Goal: Find specific page/section: Find specific page/section

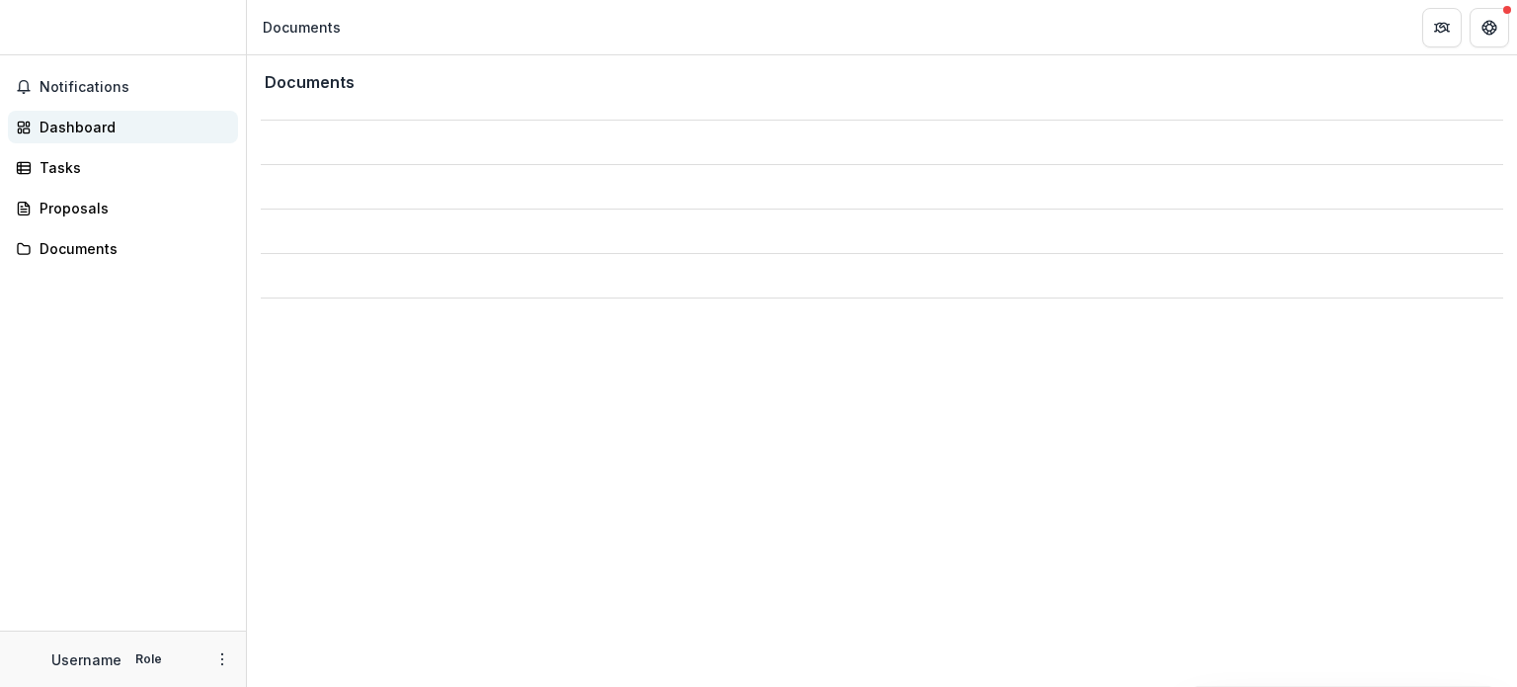
click at [60, 125] on div "Dashboard" at bounding box center [131, 127] width 183 height 21
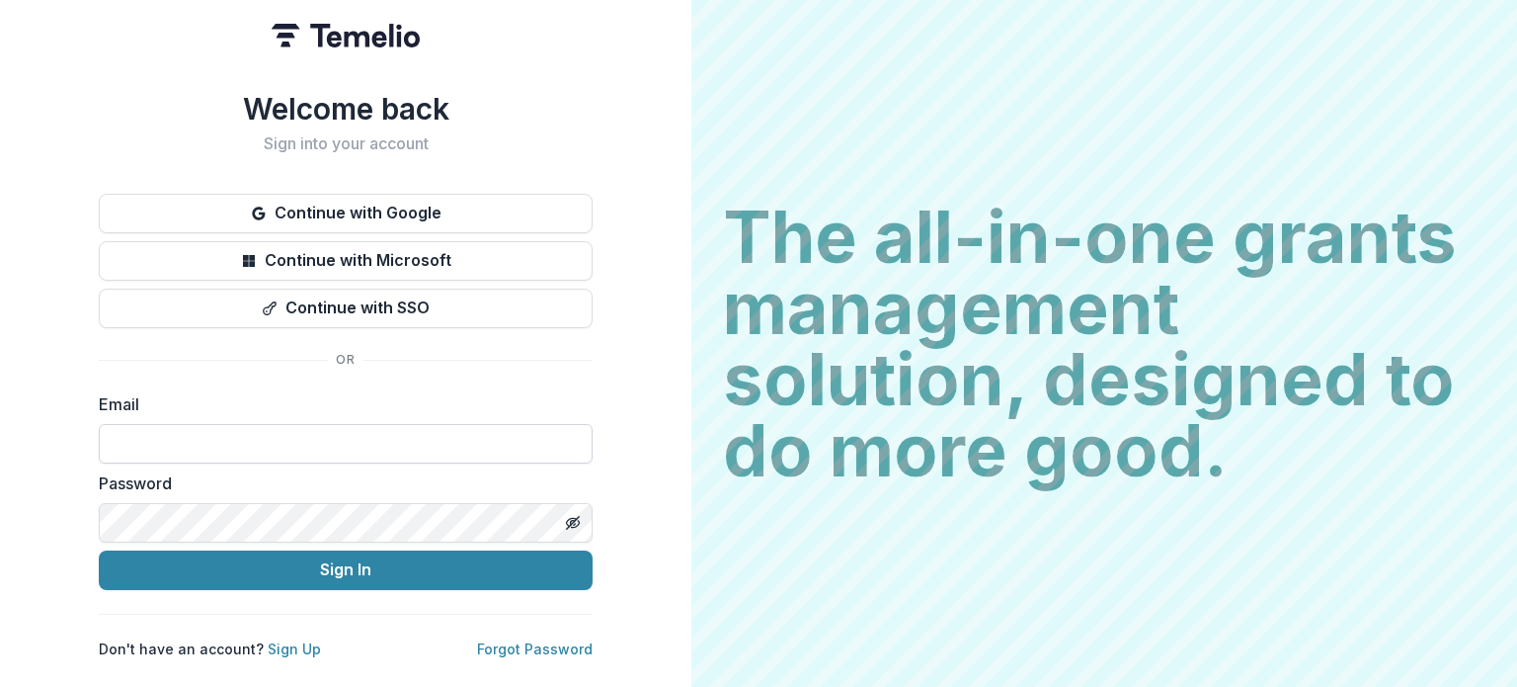
click at [245, 442] on input at bounding box center [346, 444] width 494 height 40
click at [583, 394] on div "Email" at bounding box center [346, 427] width 494 height 71
click at [472, 424] on input at bounding box center [346, 444] width 494 height 40
click at [204, 442] on input at bounding box center [346, 444] width 494 height 40
paste input "**********"
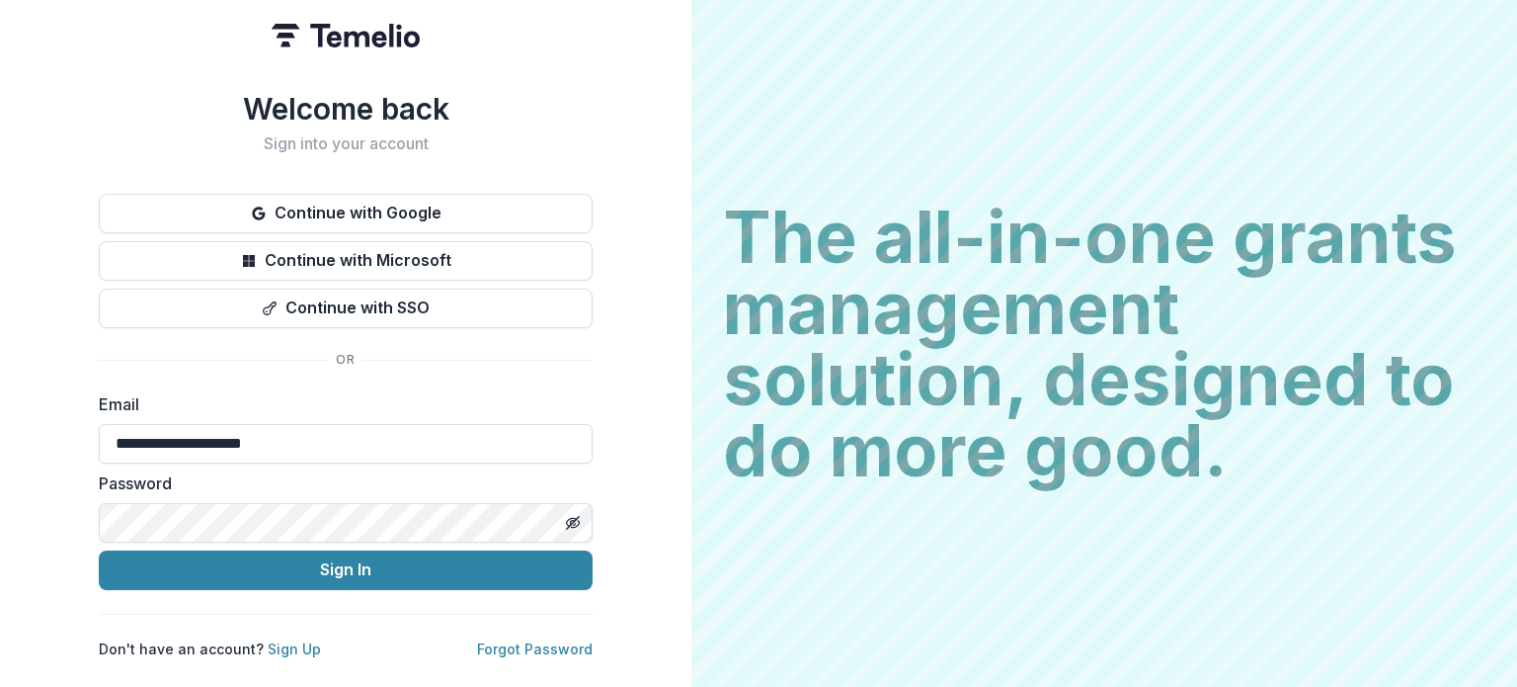
type input "**********"
click at [569, 516] on icon "Toggle password visibility" at bounding box center [573, 523] width 16 height 16
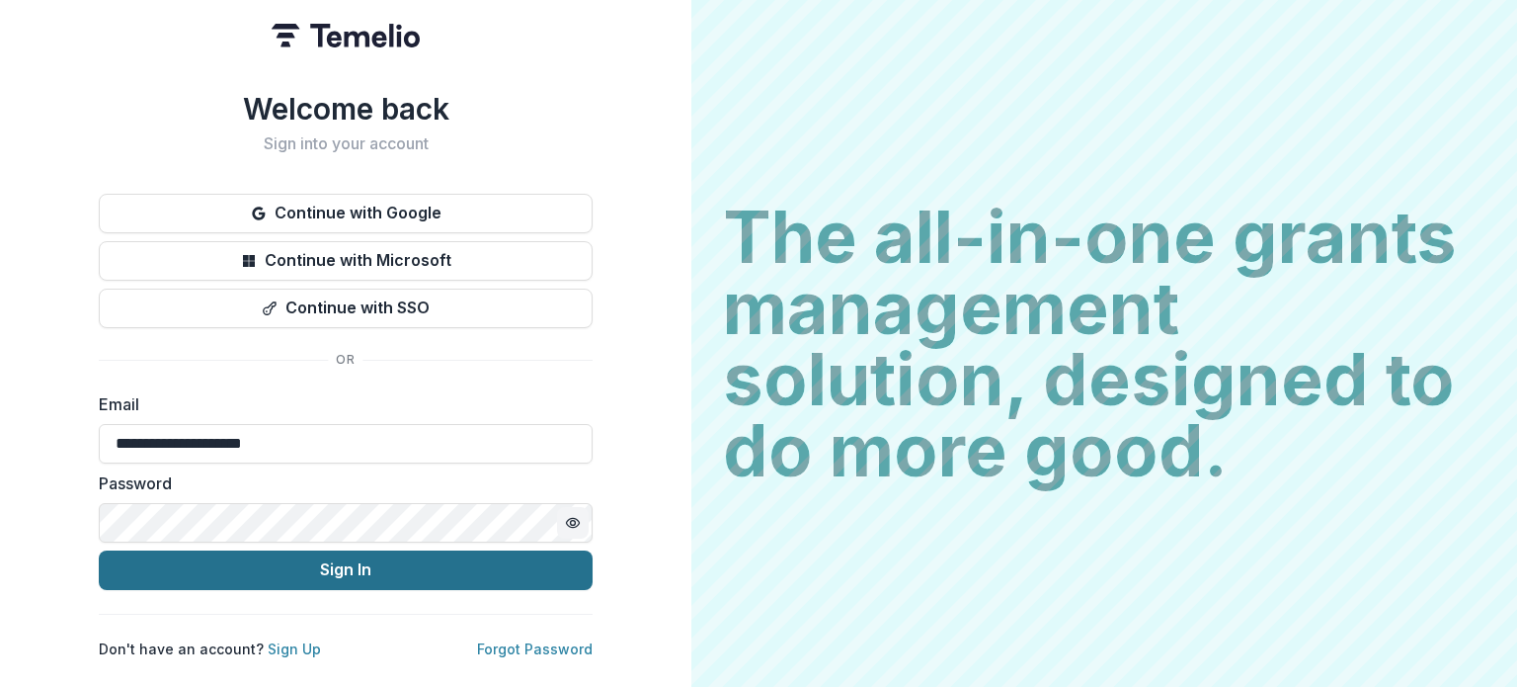
click at [483, 562] on button "Sign In" at bounding box center [346, 570] width 494 height 40
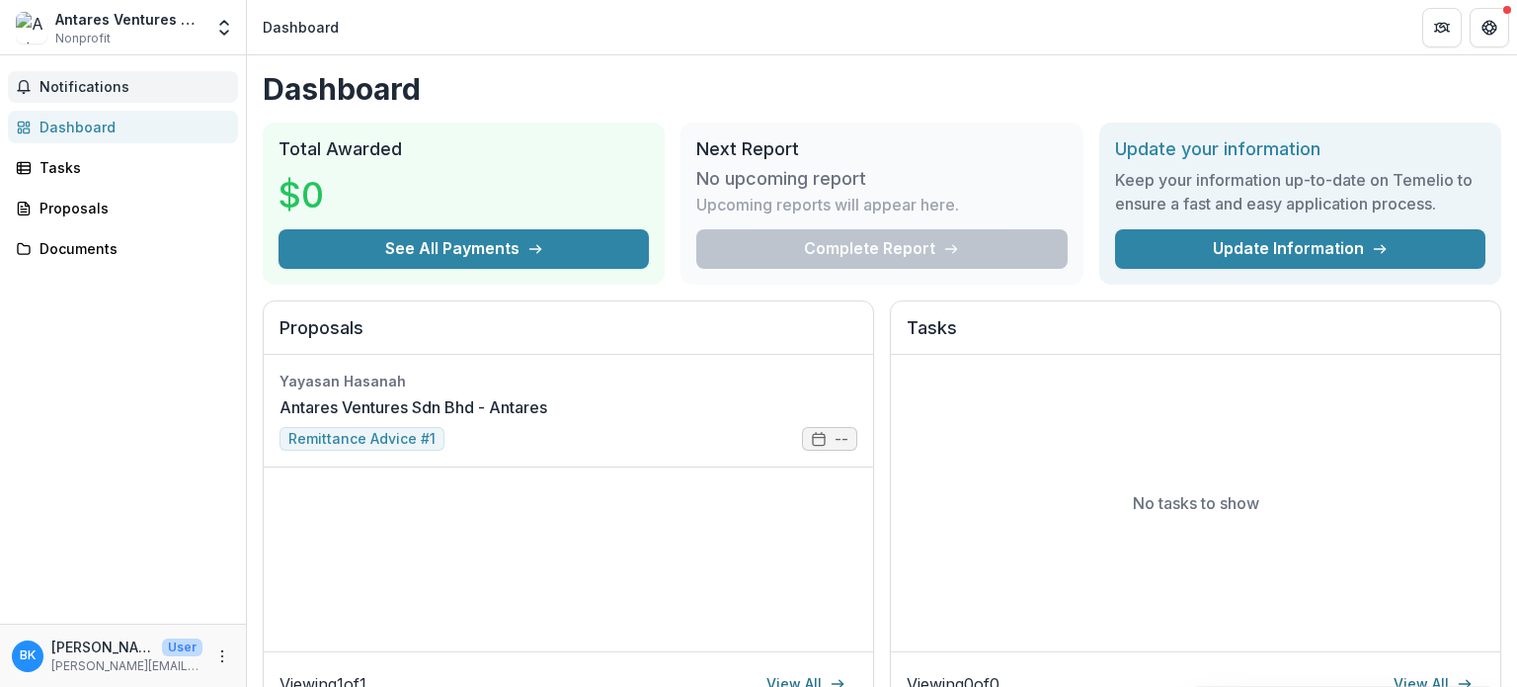
click at [94, 96] on button "Notifications" at bounding box center [123, 87] width 230 height 32
click at [94, 117] on div "Dashboard" at bounding box center [131, 127] width 183 height 21
click at [359, 419] on link "Antares Ventures Sdn Bhd - Antares" at bounding box center [414, 407] width 268 height 24
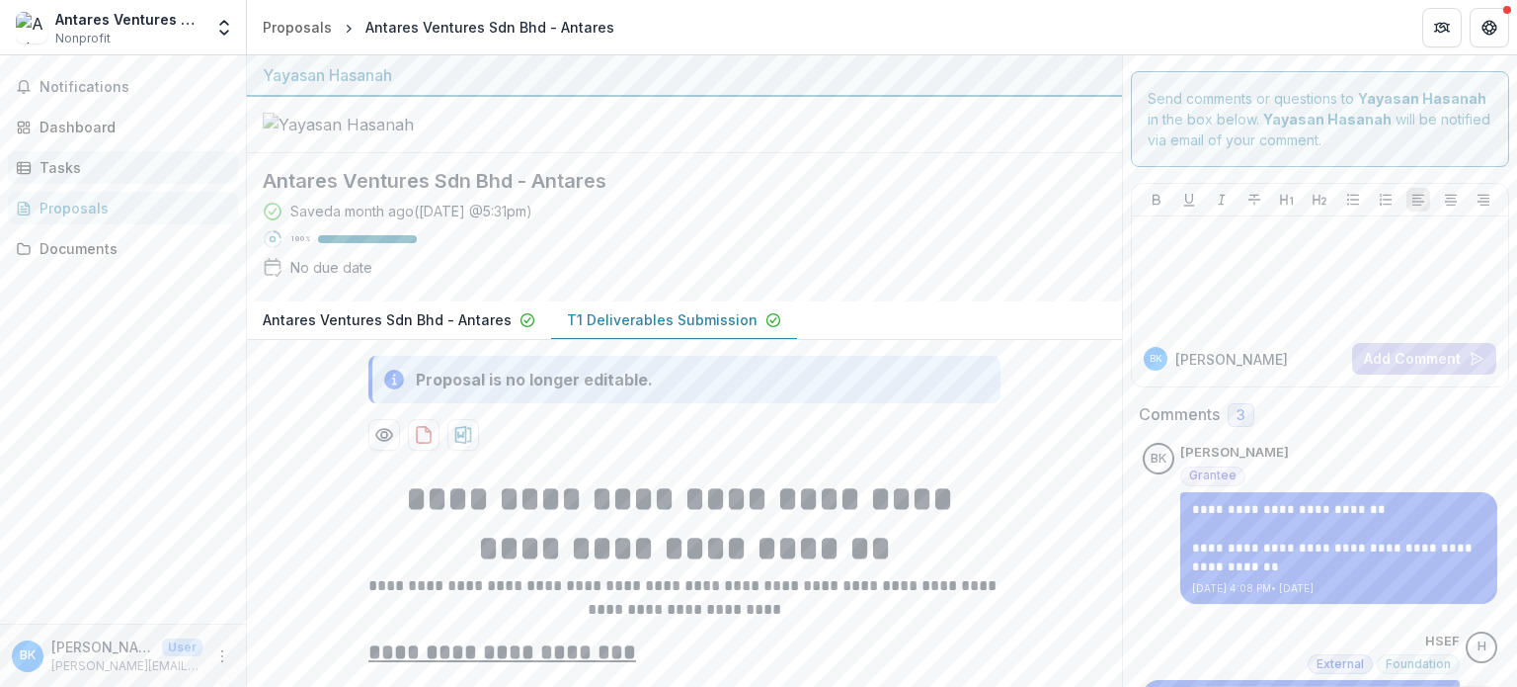
click at [61, 165] on div "Tasks" at bounding box center [131, 167] width 183 height 21
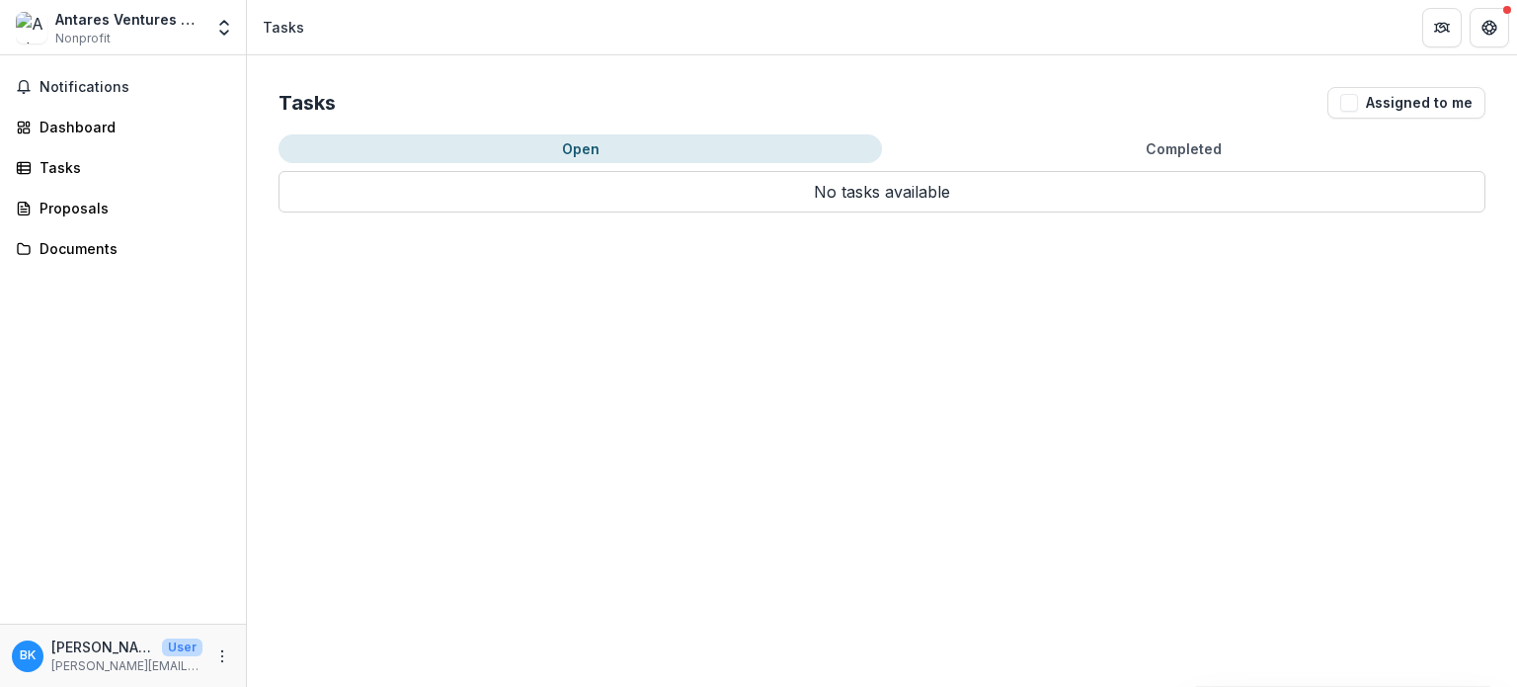
click at [72, 109] on div "Notifications Dashboard Tasks Proposals Documents" at bounding box center [123, 339] width 246 height 568
click at [73, 195] on link "Proposals" at bounding box center [123, 208] width 230 height 33
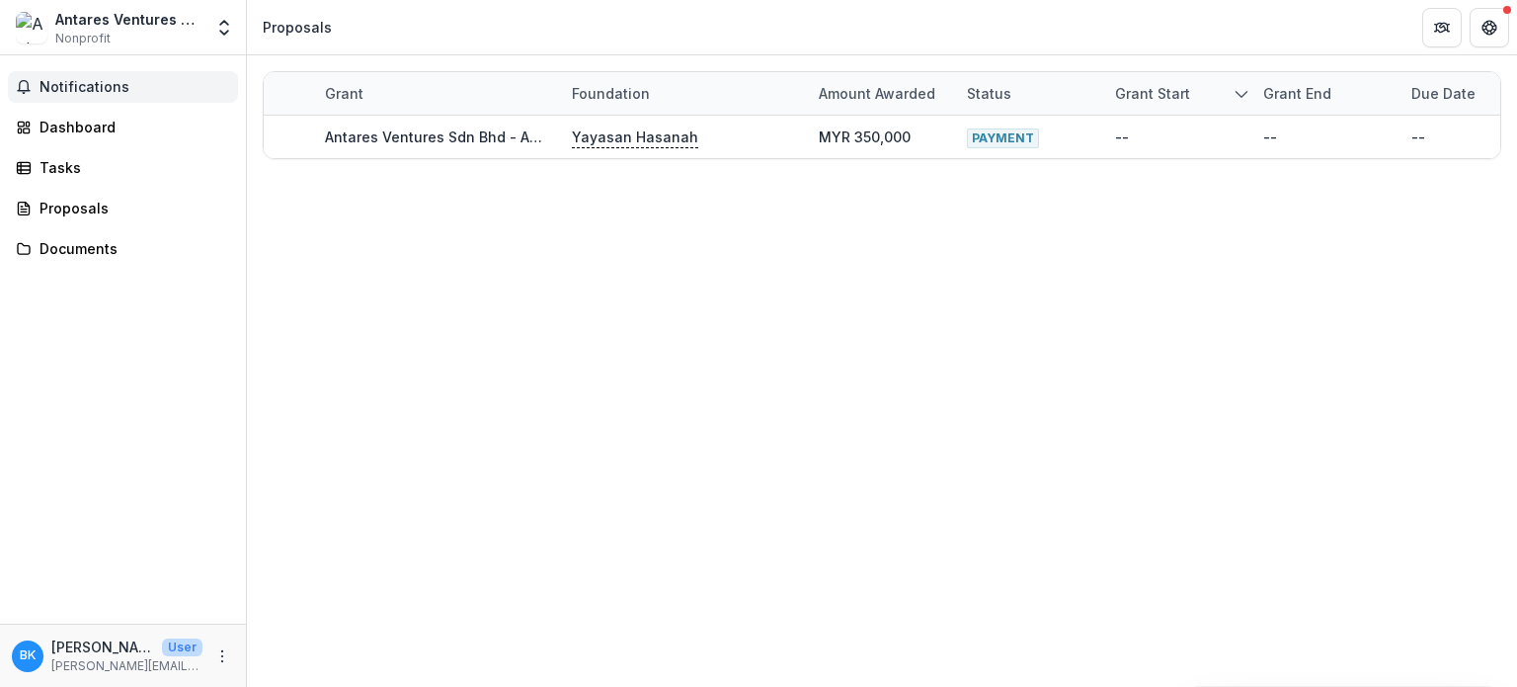
click at [87, 92] on span "Notifications" at bounding box center [135, 87] width 191 height 17
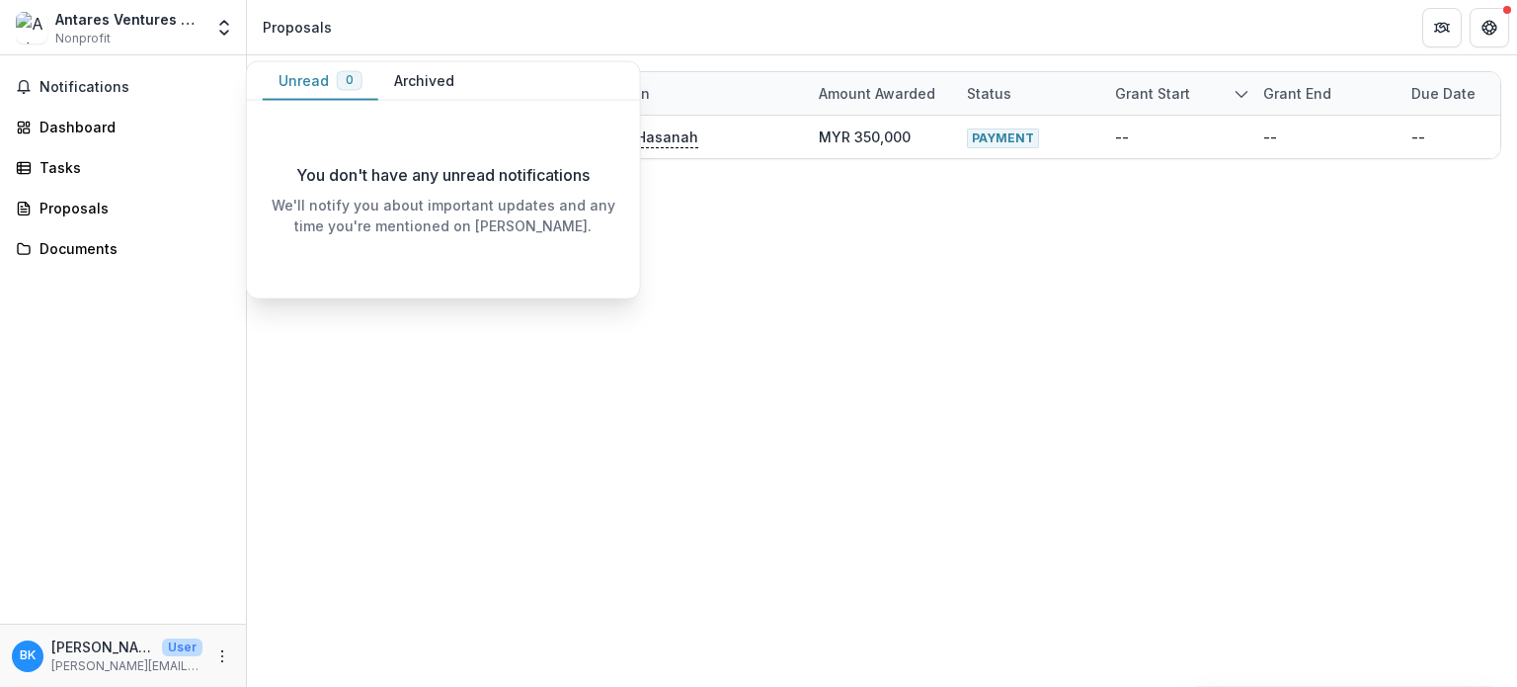
click at [63, 268] on div "Notifications Unread 0 Archived You don't have any unread notifications We'll n…" at bounding box center [123, 339] width 246 height 568
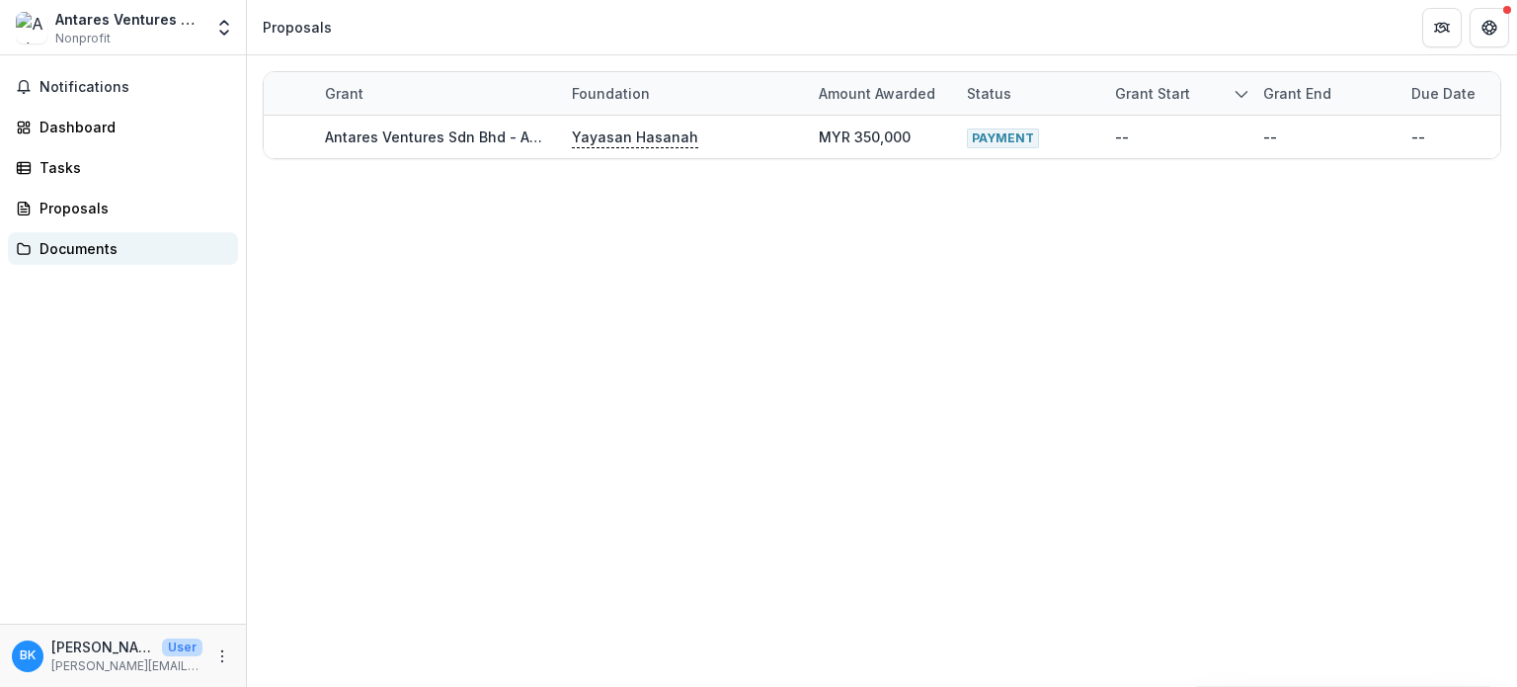
click at [59, 250] on div "Documents" at bounding box center [131, 248] width 183 height 21
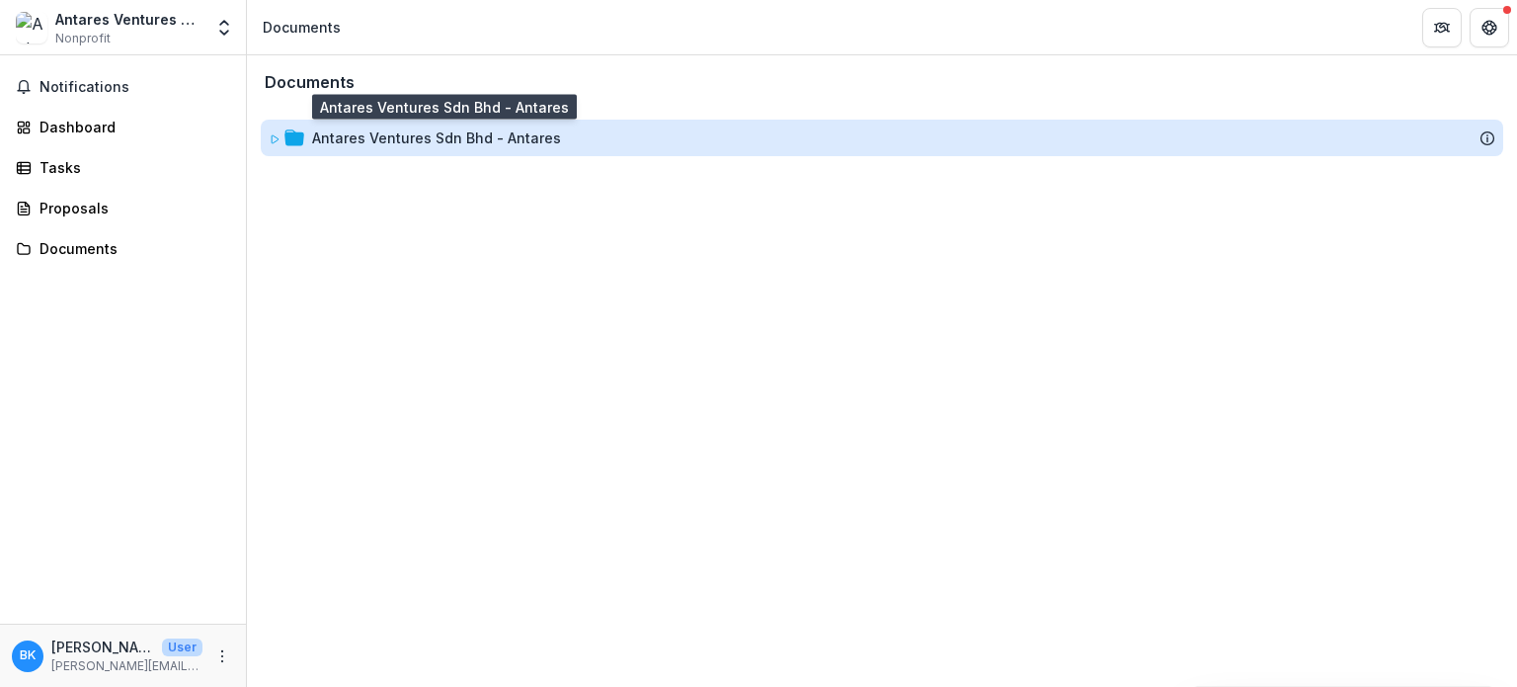
click at [426, 135] on div "Antares Ventures Sdn Bhd - Antares" at bounding box center [436, 137] width 249 height 21
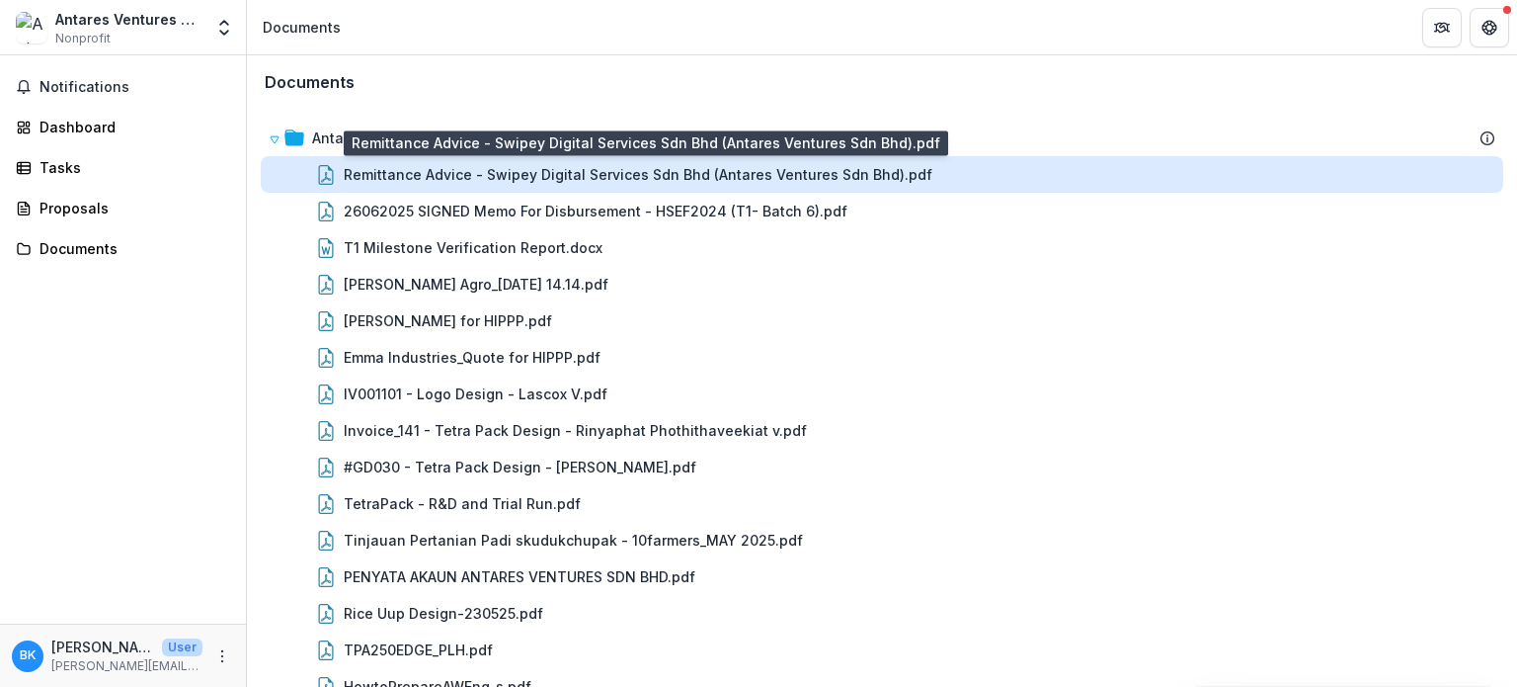
click at [433, 183] on div "Remittance Advice - Swipey Digital Services Sdn Bhd (Antares Ventures Sdn Bhd).…" at bounding box center [638, 174] width 589 height 21
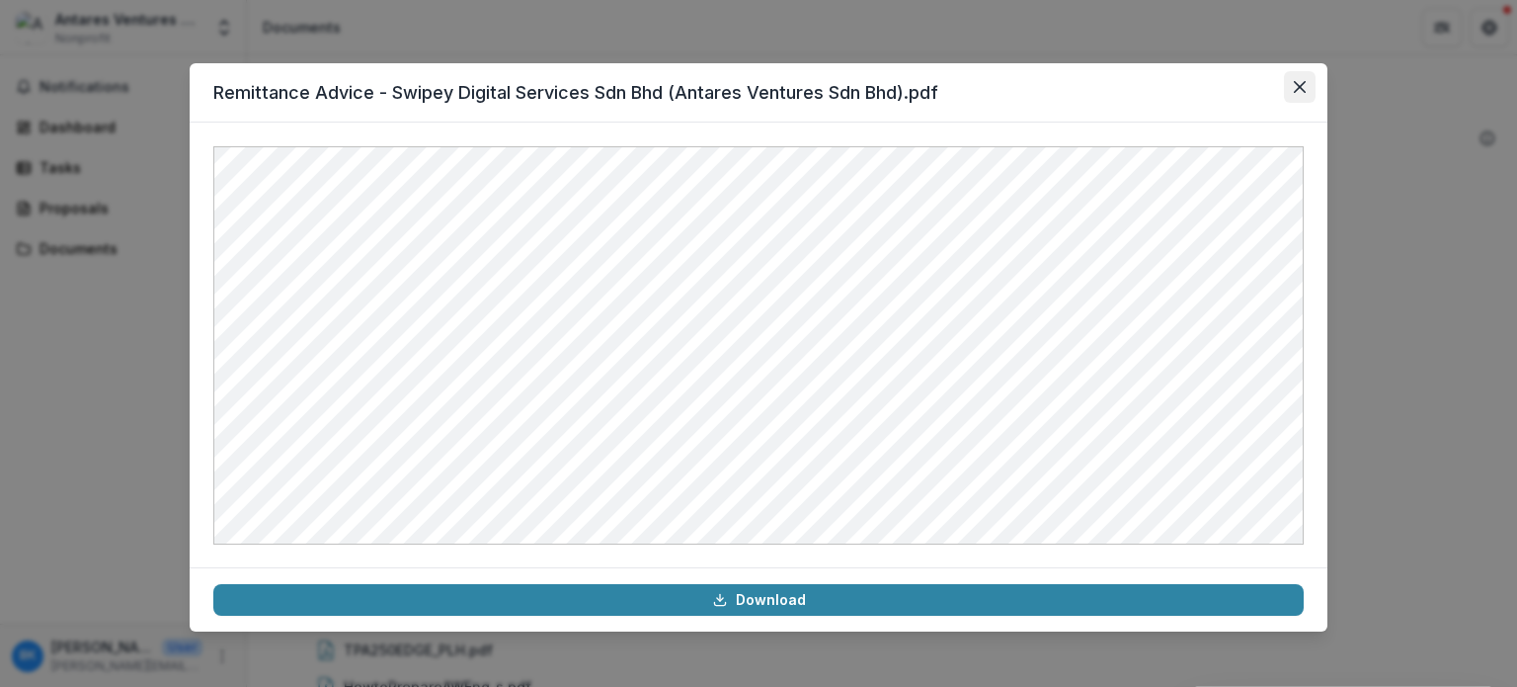
click at [1294, 84] on icon "Close" at bounding box center [1300, 87] width 12 height 12
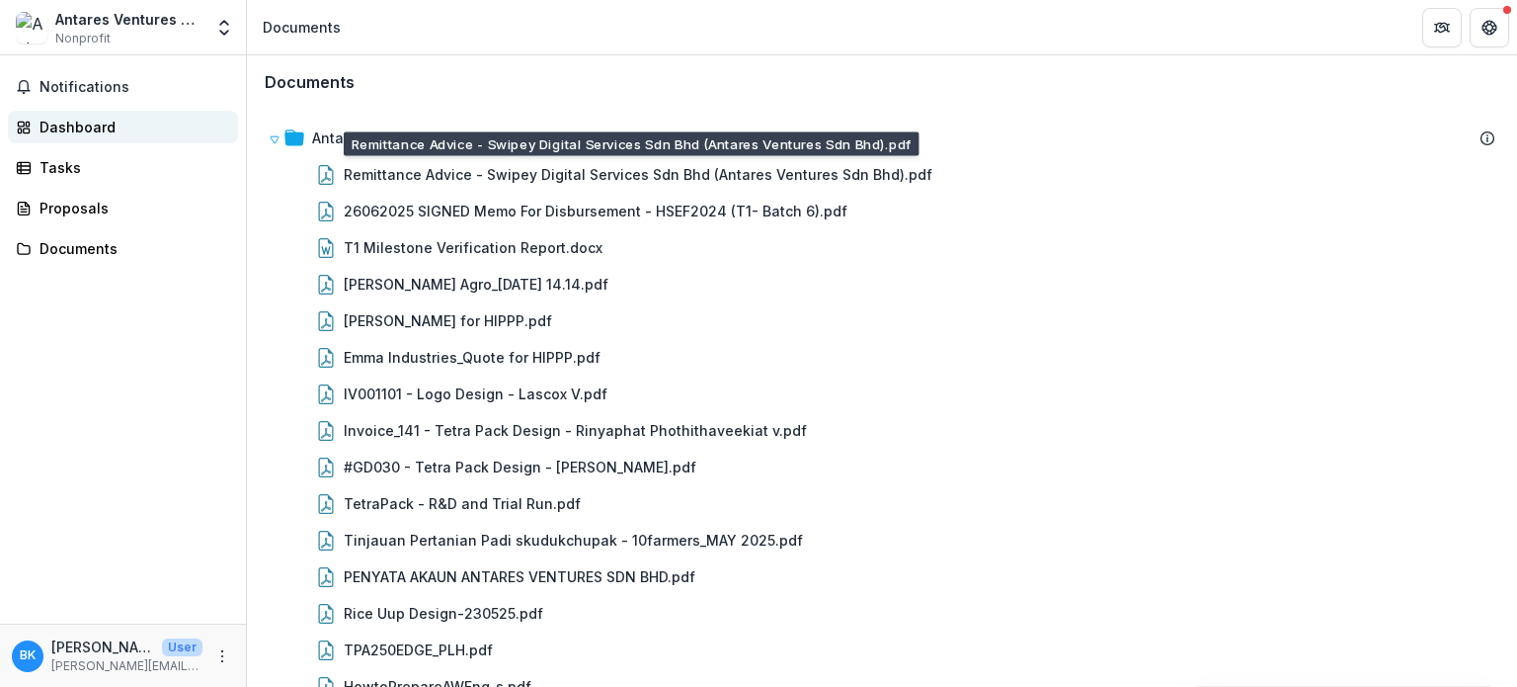
click at [85, 113] on link "Dashboard" at bounding box center [123, 127] width 230 height 33
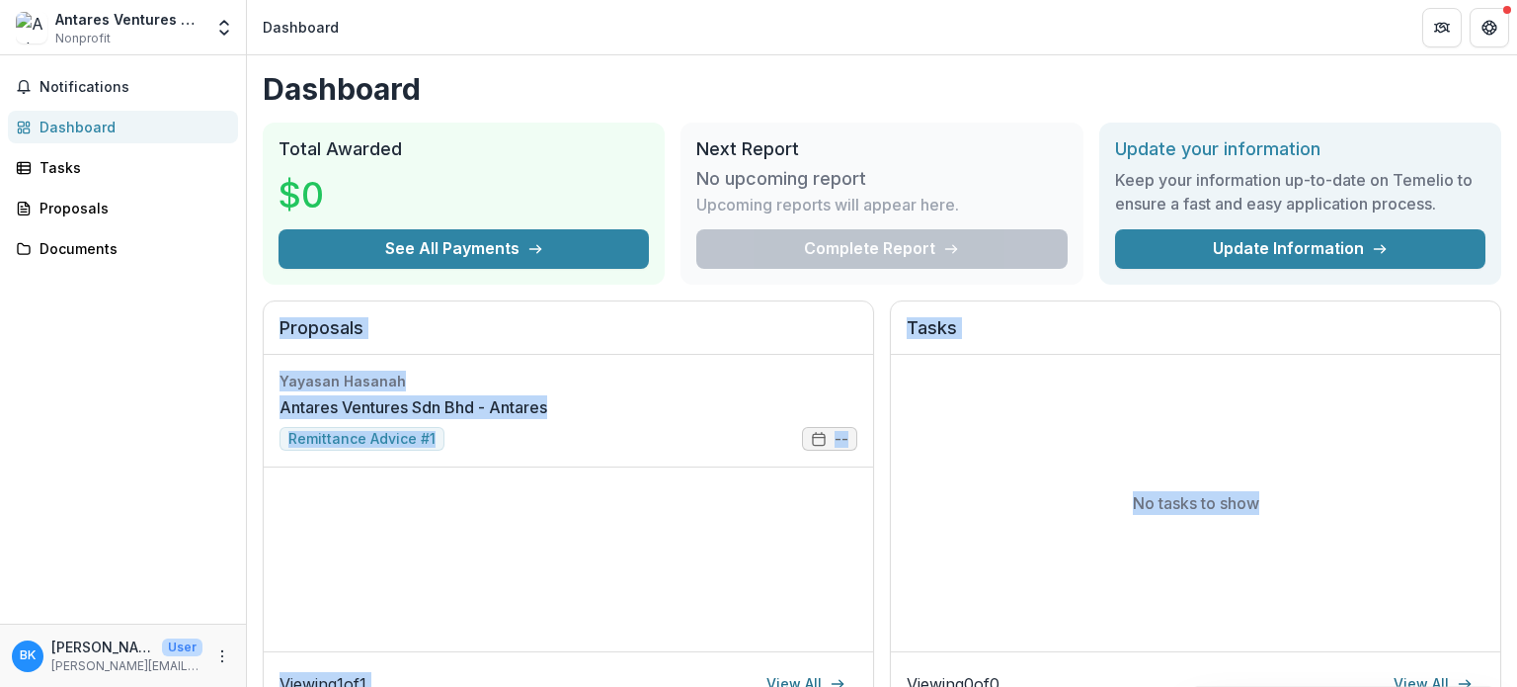
drag, startPoint x: 1516, startPoint y: 271, endPoint x: 1516, endPoint y: 446, distance: 174.9
click at [1516, 446] on div "Dashboard Total Awarded $0 See All Payments Next Report No upcoming report Upco…" at bounding box center [882, 370] width 1270 height 631
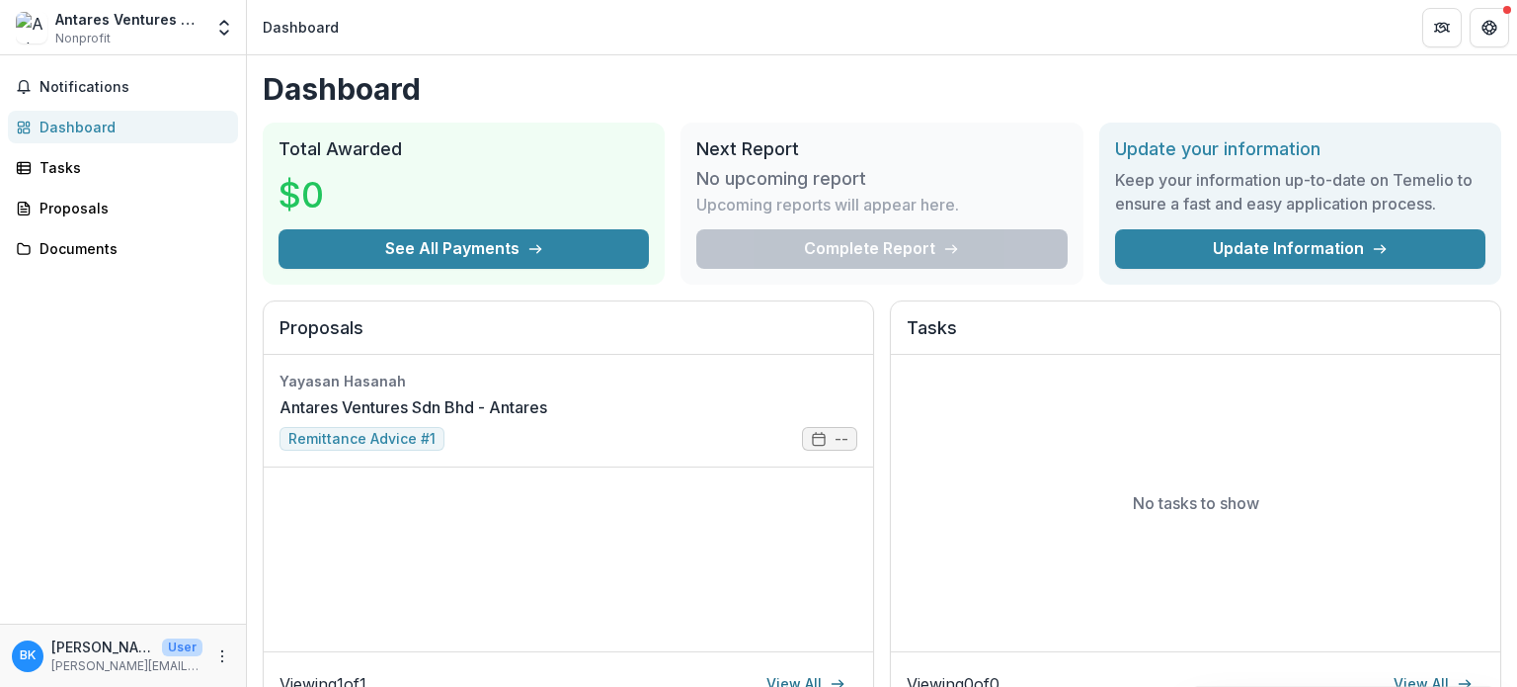
click at [880, 266] on div "Complete Report" at bounding box center [881, 249] width 370 height 40
click at [32, 164] on link "Tasks" at bounding box center [123, 167] width 230 height 33
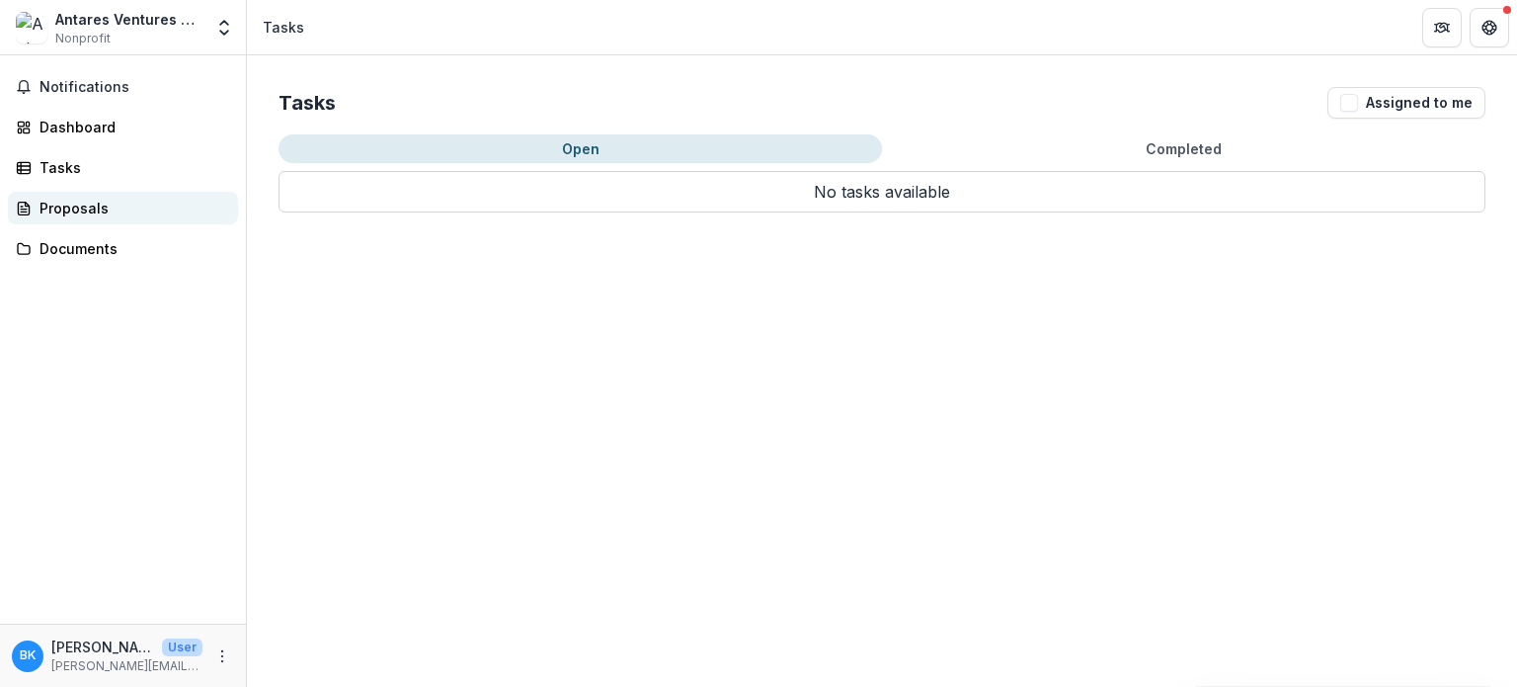
click at [77, 201] on div "Proposals" at bounding box center [131, 208] width 183 height 21
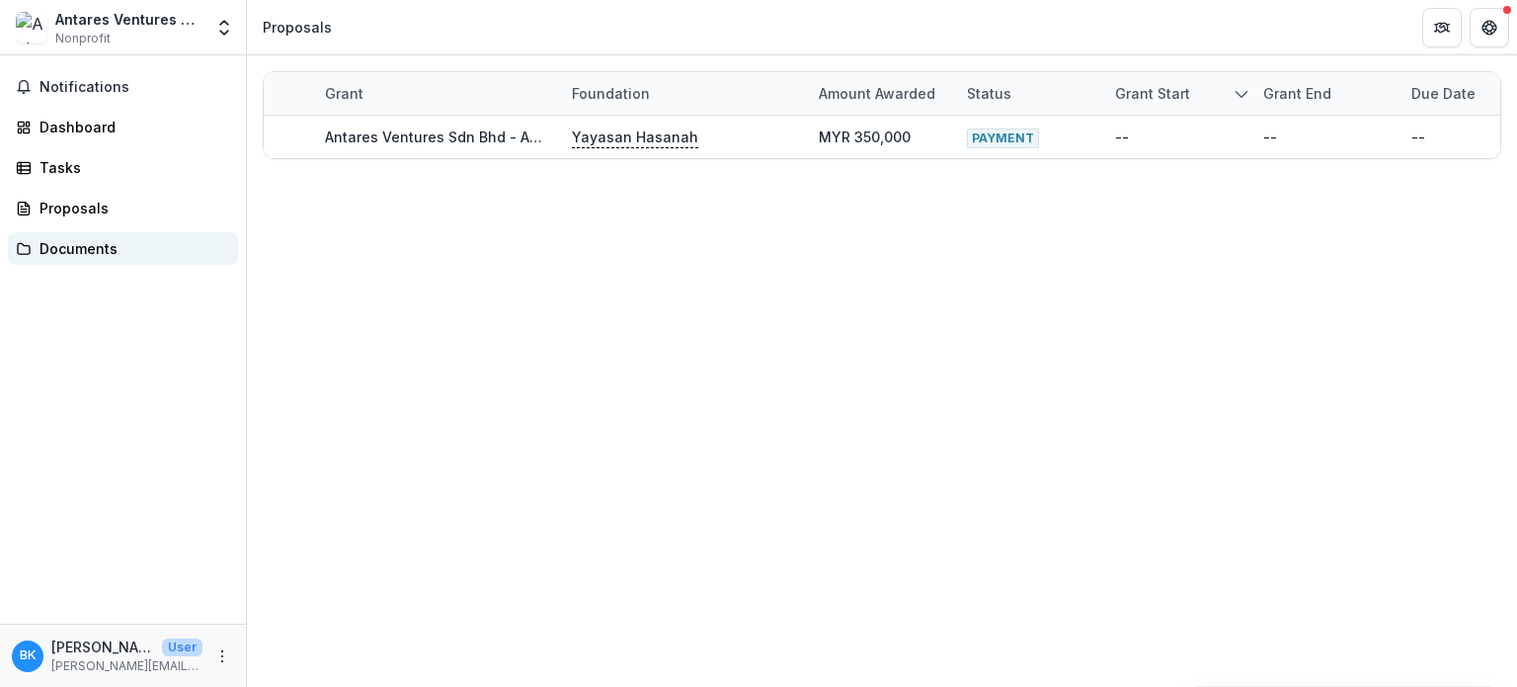
click at [77, 236] on link "Documents" at bounding box center [123, 248] width 230 height 33
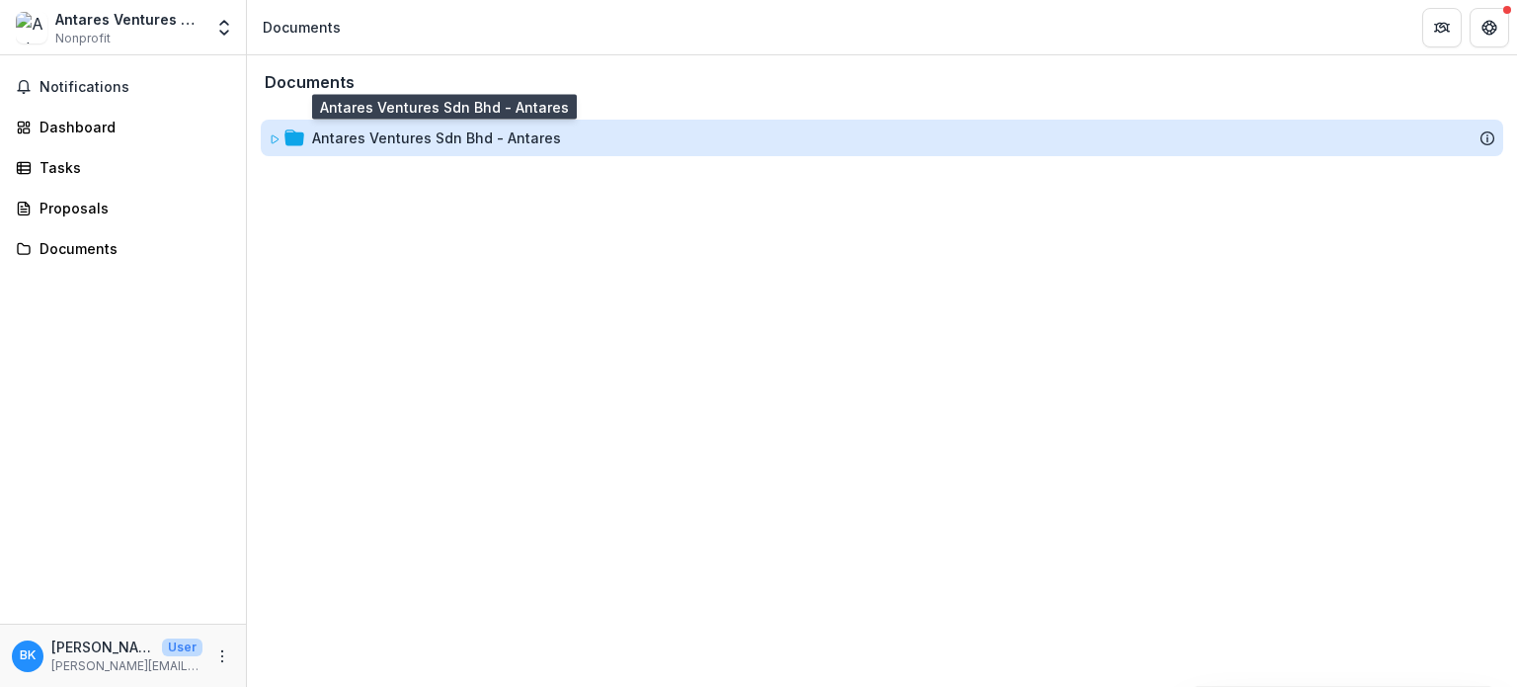
click at [400, 133] on div "Antares Ventures Sdn Bhd - Antares" at bounding box center [436, 137] width 249 height 21
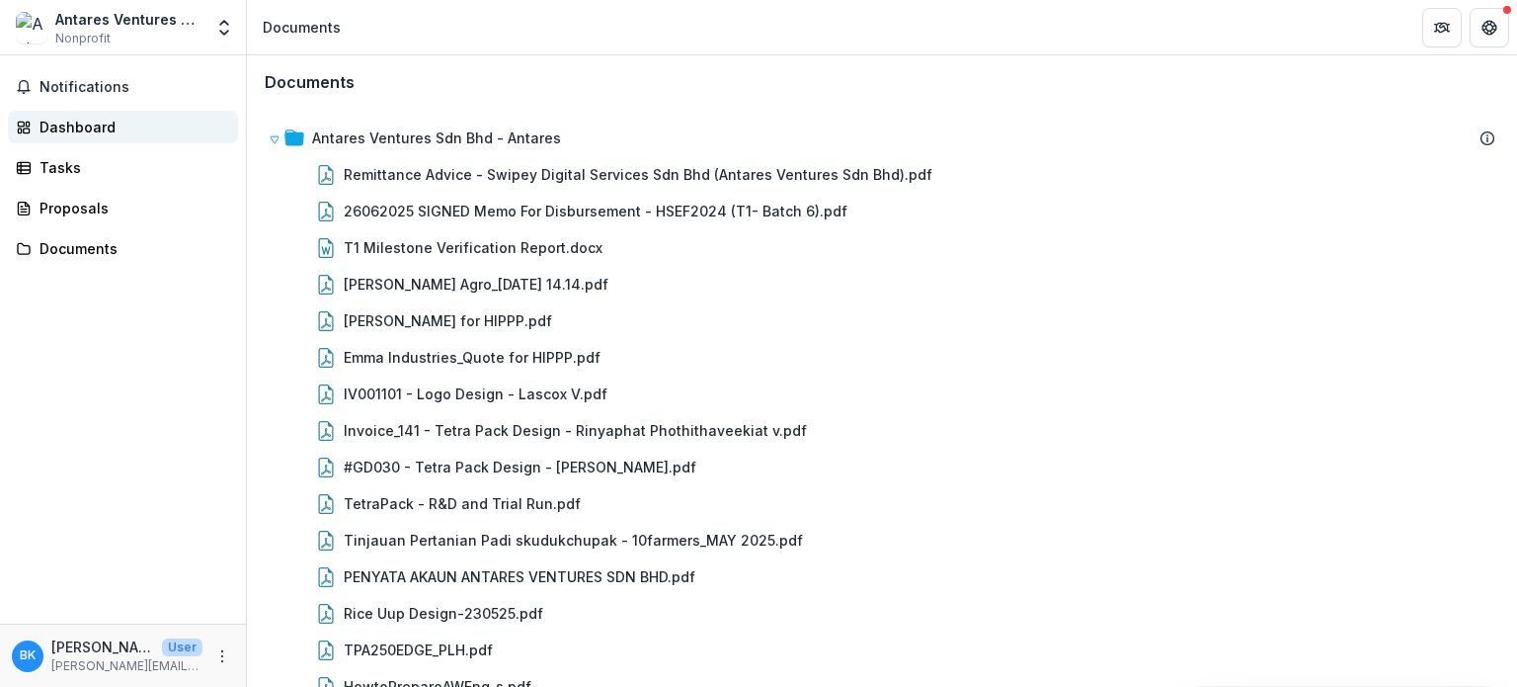
click at [44, 128] on div "Dashboard" at bounding box center [131, 127] width 183 height 21
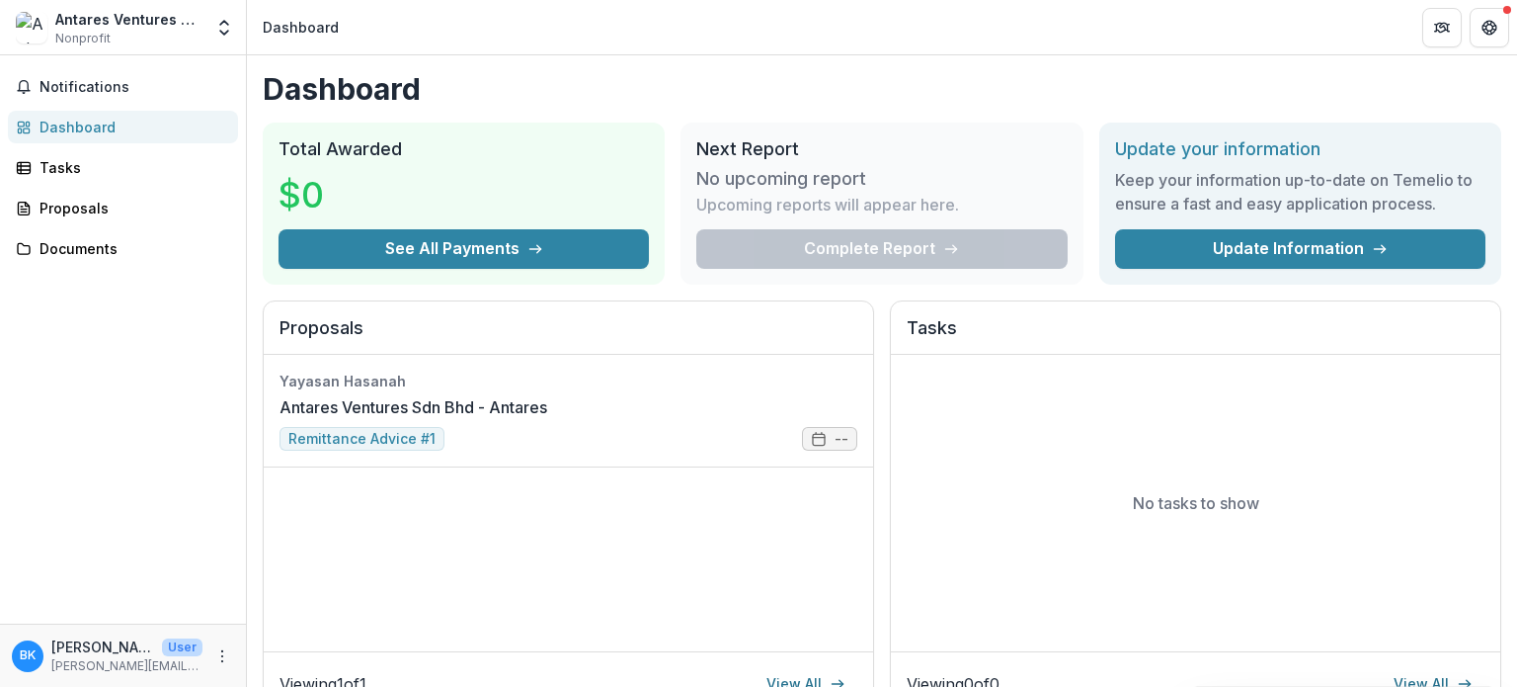
click at [87, 67] on div "Notifications Dashboard Tasks Proposals Documents" at bounding box center [123, 339] width 246 height 568
click at [87, 87] on span "Notifications" at bounding box center [135, 87] width 191 height 17
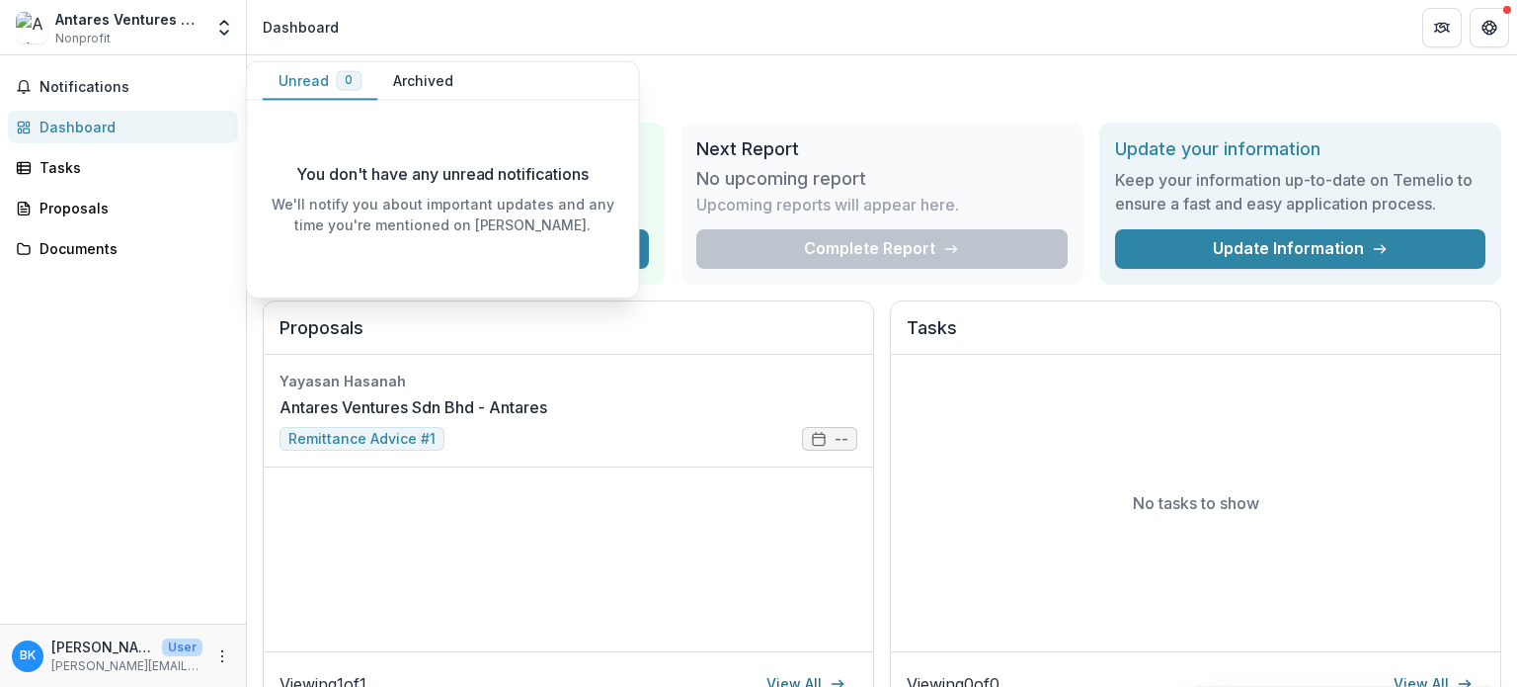
click at [97, 136] on div "Dashboard" at bounding box center [131, 127] width 183 height 21
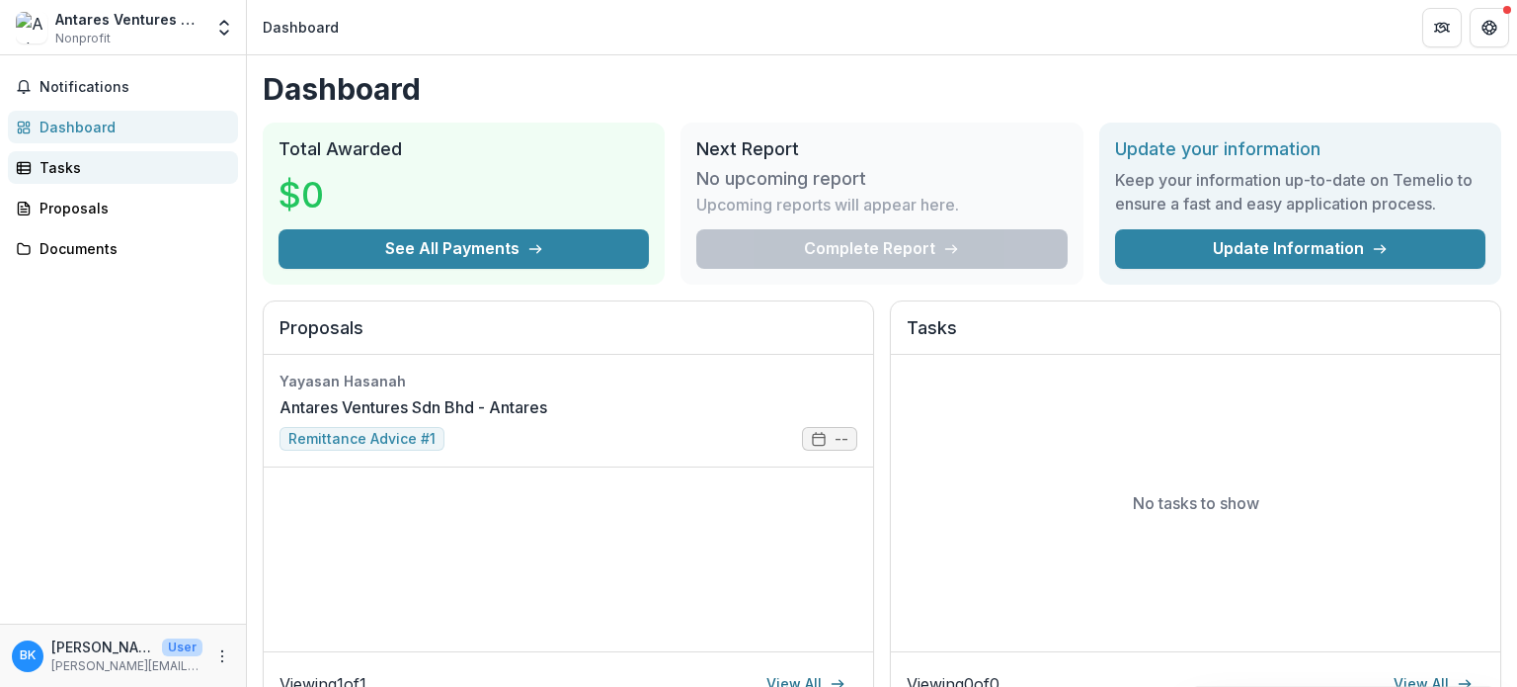
click at [146, 159] on div "Tasks" at bounding box center [131, 167] width 183 height 21
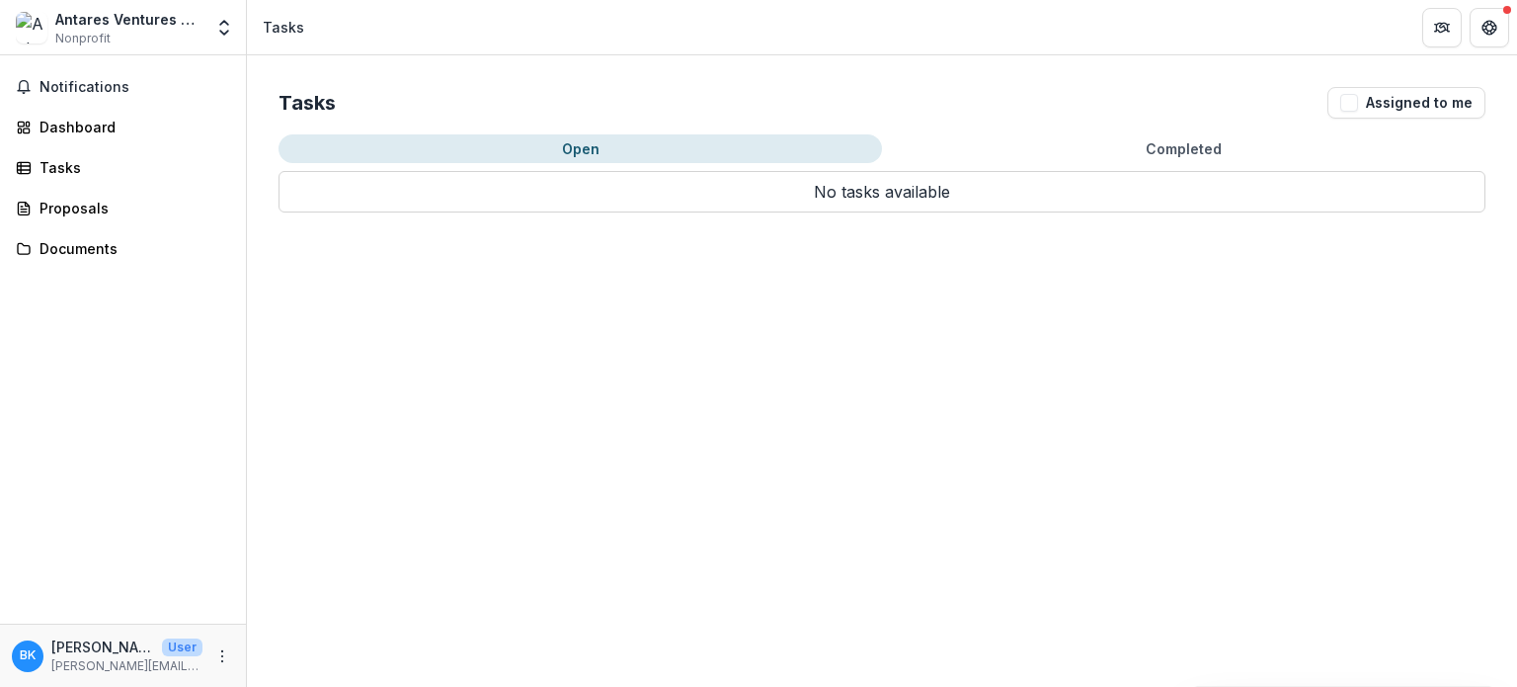
click at [144, 185] on div "Notifications Dashboard Tasks Proposals Documents" at bounding box center [123, 339] width 246 height 568
click at [113, 201] on div "Proposals" at bounding box center [131, 208] width 183 height 21
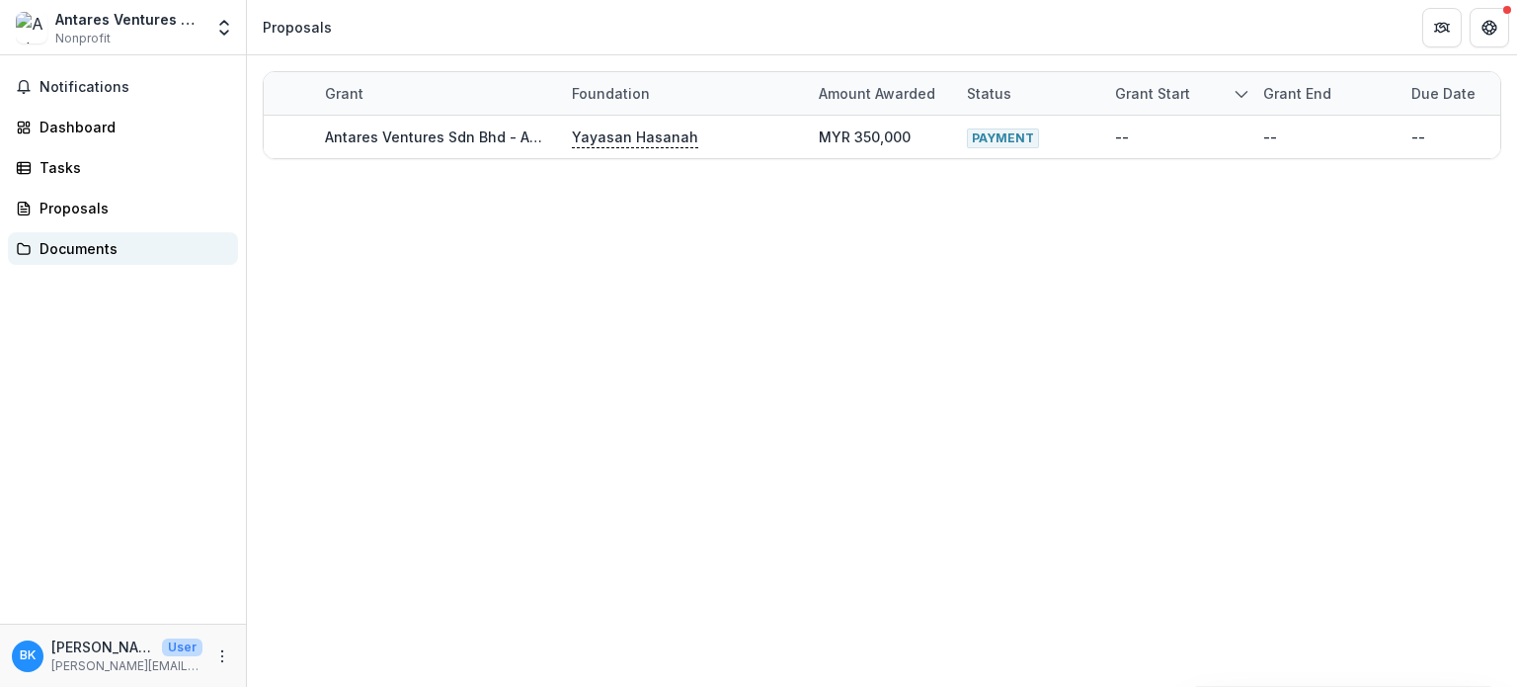
click at [72, 246] on div "Documents" at bounding box center [131, 248] width 183 height 21
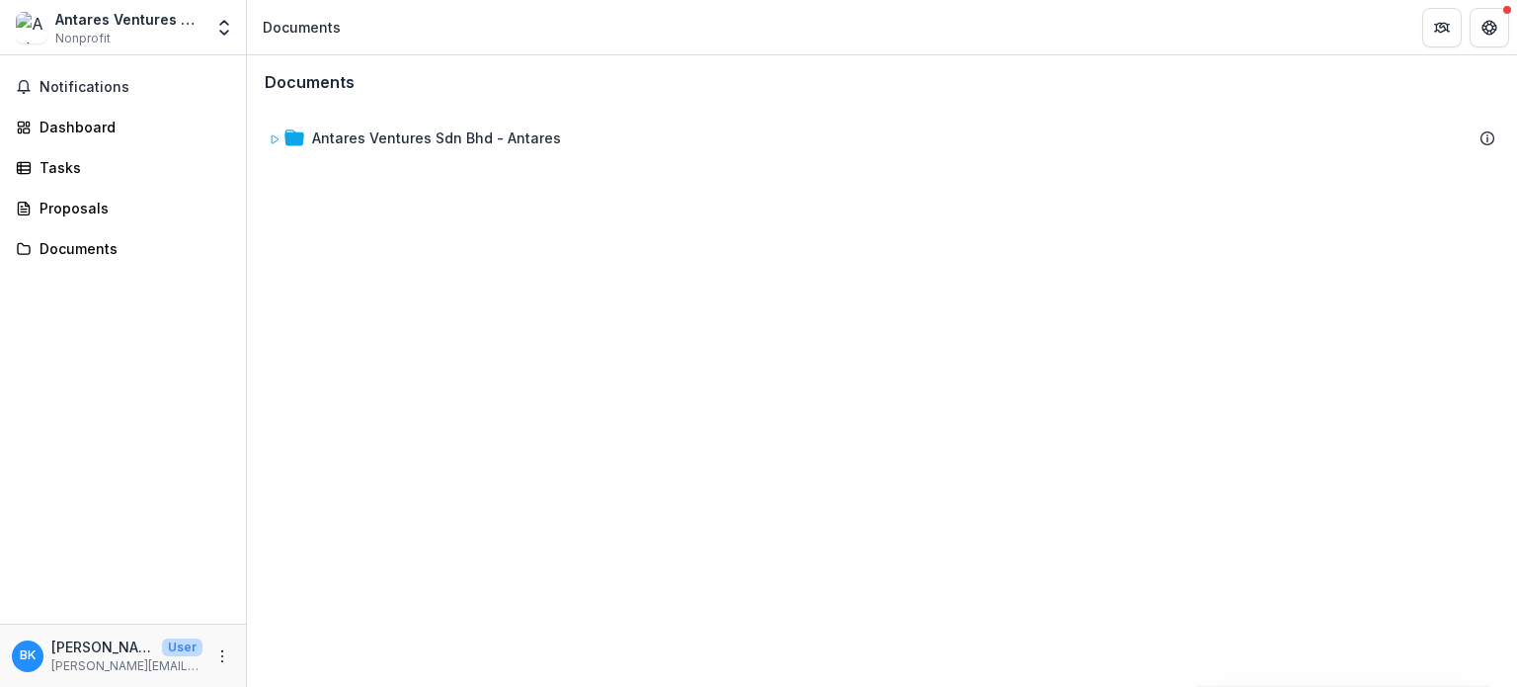
click at [120, 109] on div "Notifications Dashboard Tasks Proposals Documents" at bounding box center [123, 339] width 246 height 568
click at [79, 118] on div "Dashboard" at bounding box center [131, 127] width 183 height 21
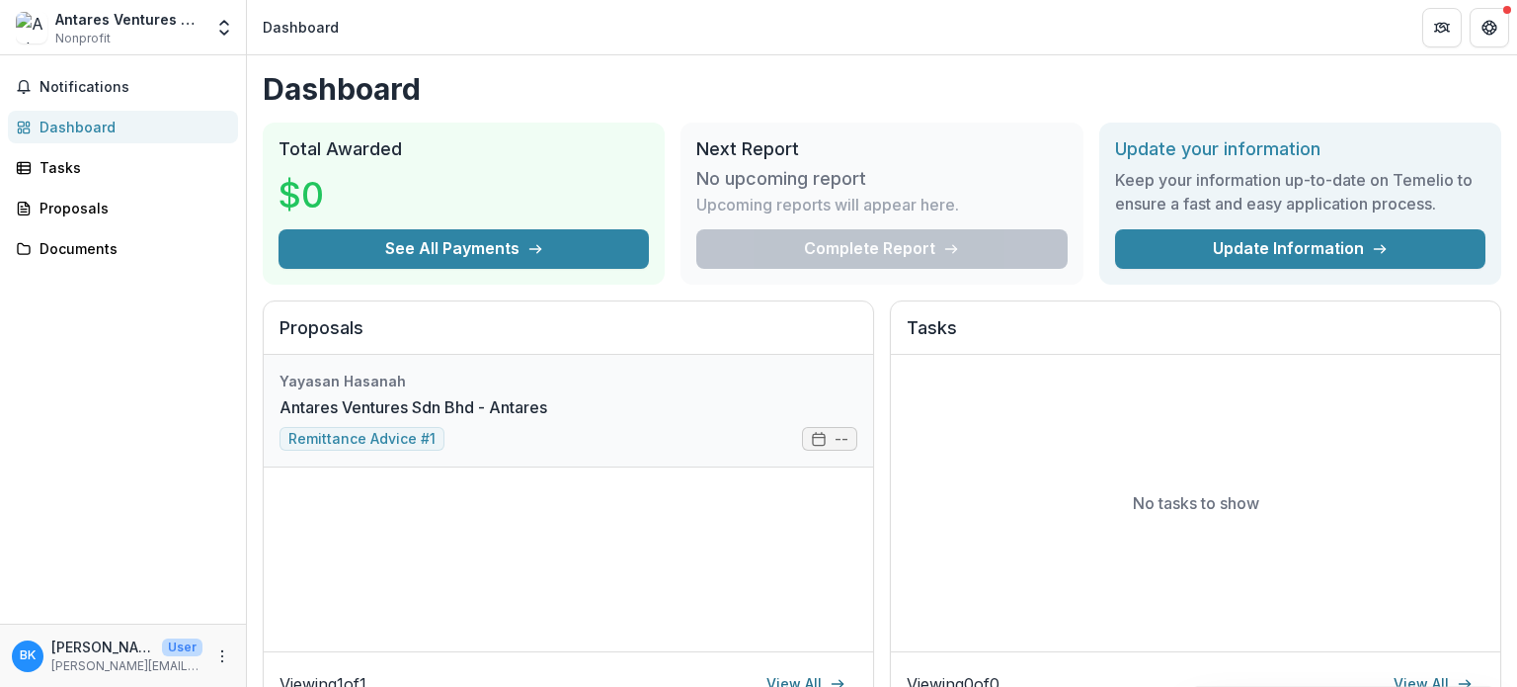
click at [540, 412] on link "Antares Ventures Sdn Bhd - Antares" at bounding box center [414, 407] width 268 height 24
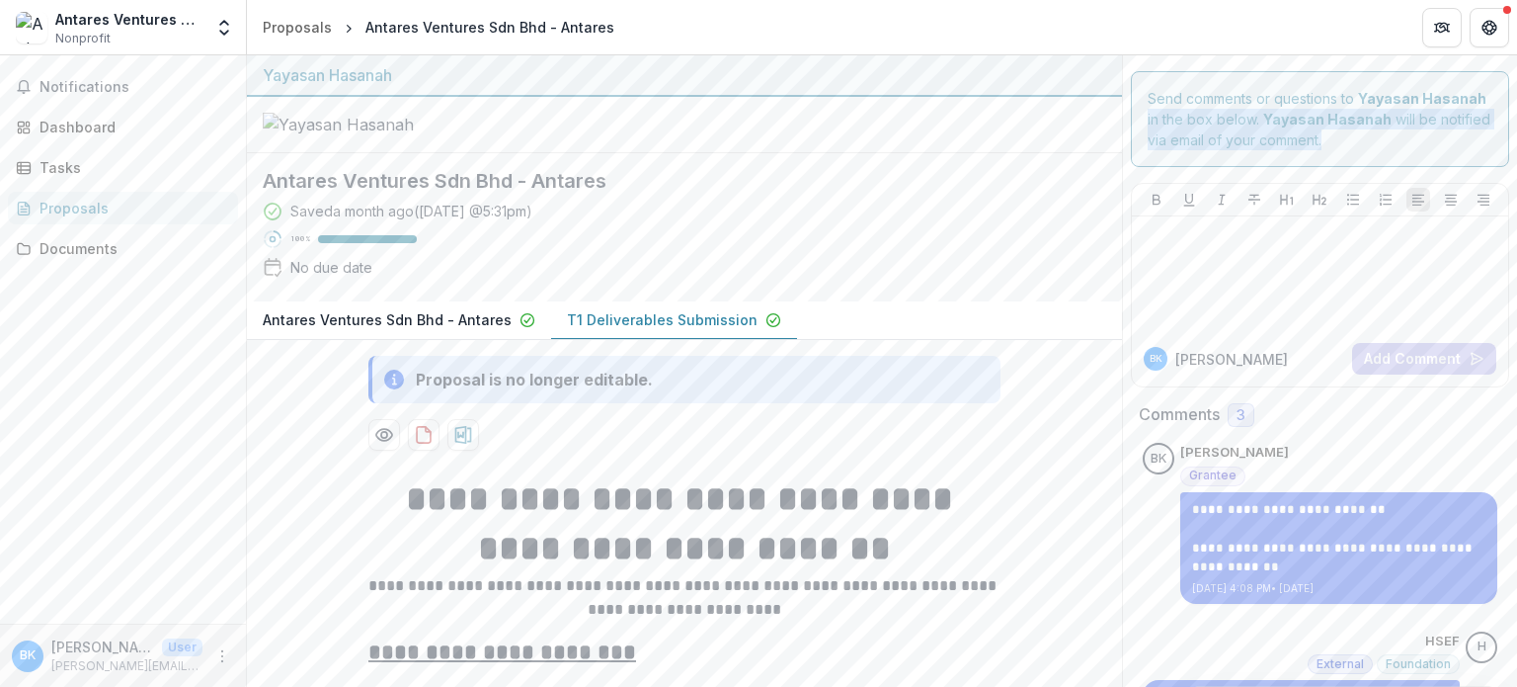
drag, startPoint x: 1516, startPoint y: 79, endPoint x: 1500, endPoint y: 193, distance: 114.8
click at [1500, 193] on div "**********" at bounding box center [882, 370] width 1270 height 631
click at [696, 330] on p "T1 Deliverables Submission" at bounding box center [662, 319] width 191 height 21
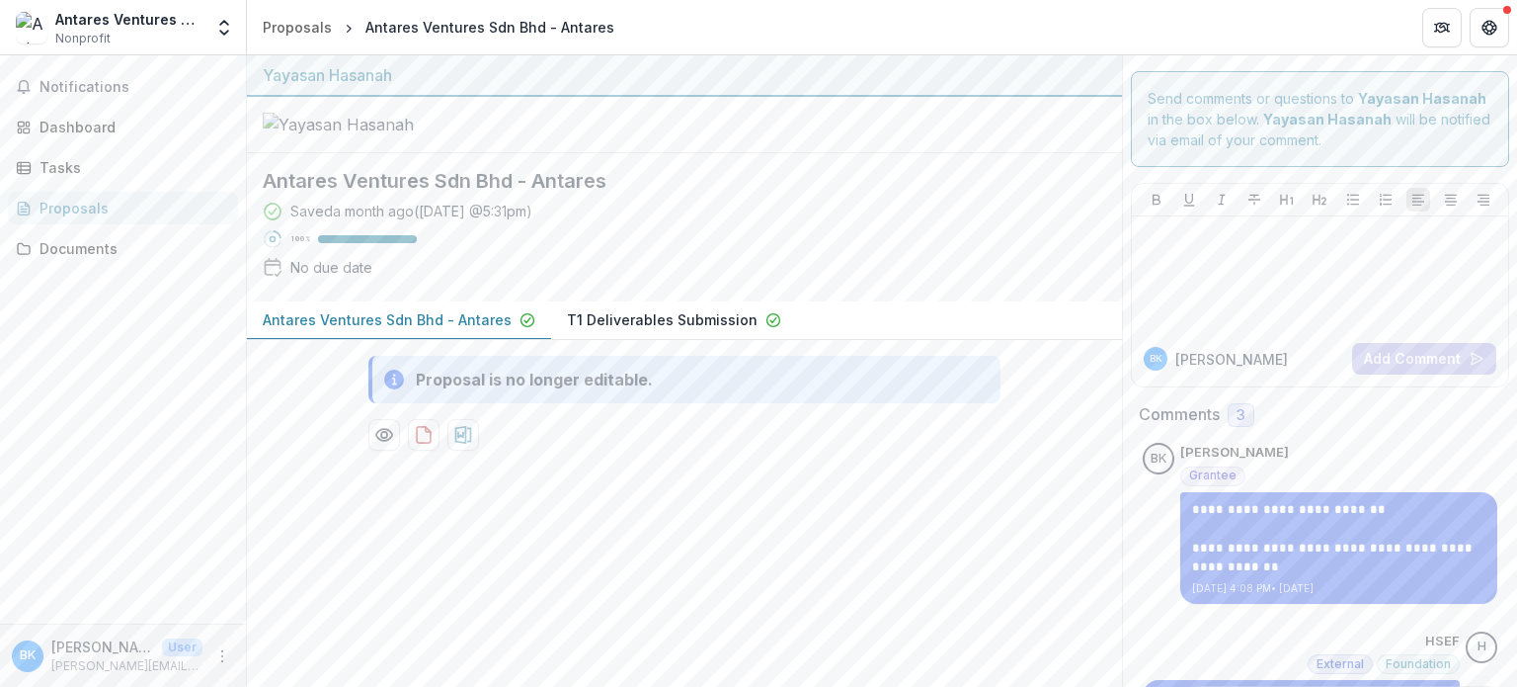
click at [502, 340] on button "Antares Ventures Sdn Bhd - Antares" at bounding box center [399, 320] width 304 height 39
click at [738, 301] on div "Antares Ventures Sdn Bhd - Antares Saved a month ago ( [DATE] 5:31pm ) 100 % No…" at bounding box center [669, 227] width 844 height 148
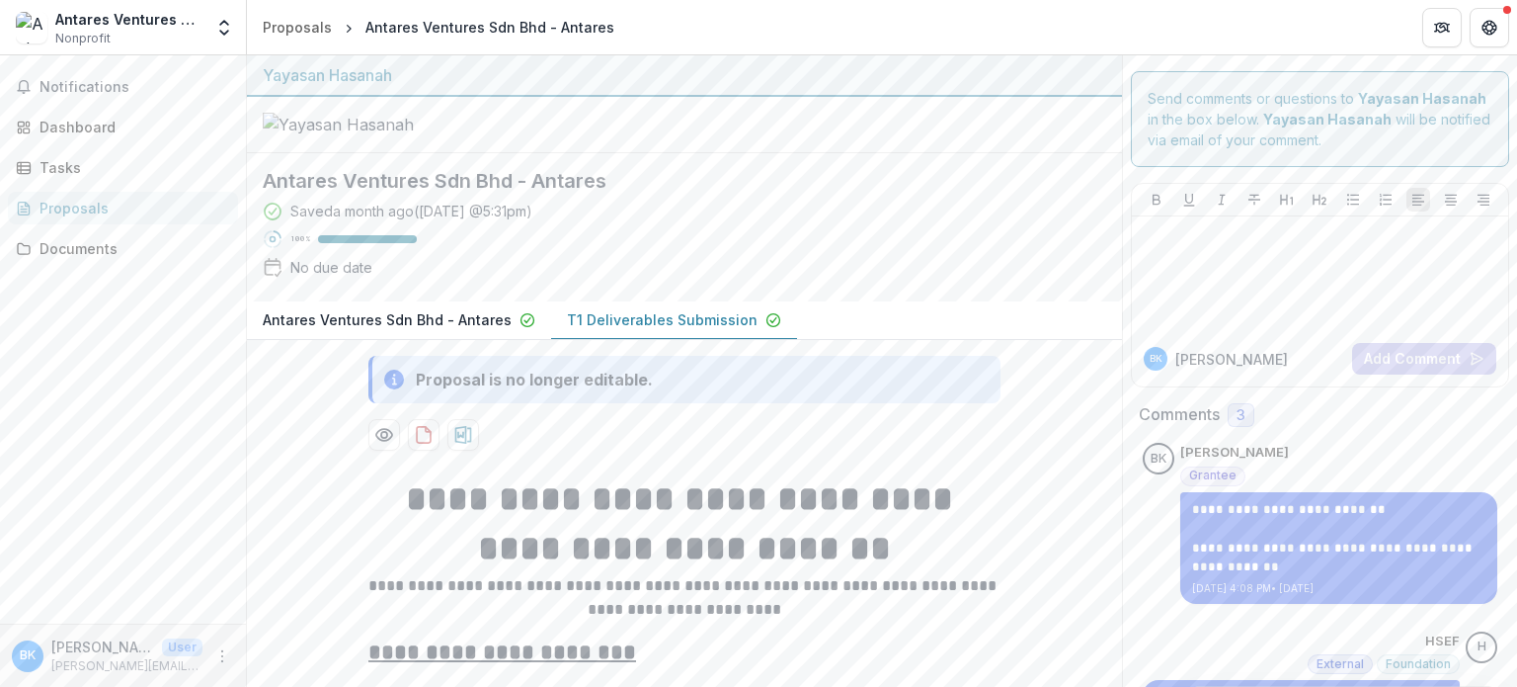
click at [717, 330] on p "T1 Deliverables Submission" at bounding box center [662, 319] width 191 height 21
drag, startPoint x: 1516, startPoint y: 78, endPoint x: 1506, endPoint y: 105, distance: 28.8
click at [1506, 105] on div "**********" at bounding box center [882, 370] width 1270 height 631
click at [1505, 118] on div "Send comments or questions to Yayasan Hasanah in the box below. Yayasan Hasanah…" at bounding box center [1320, 119] width 394 height 96
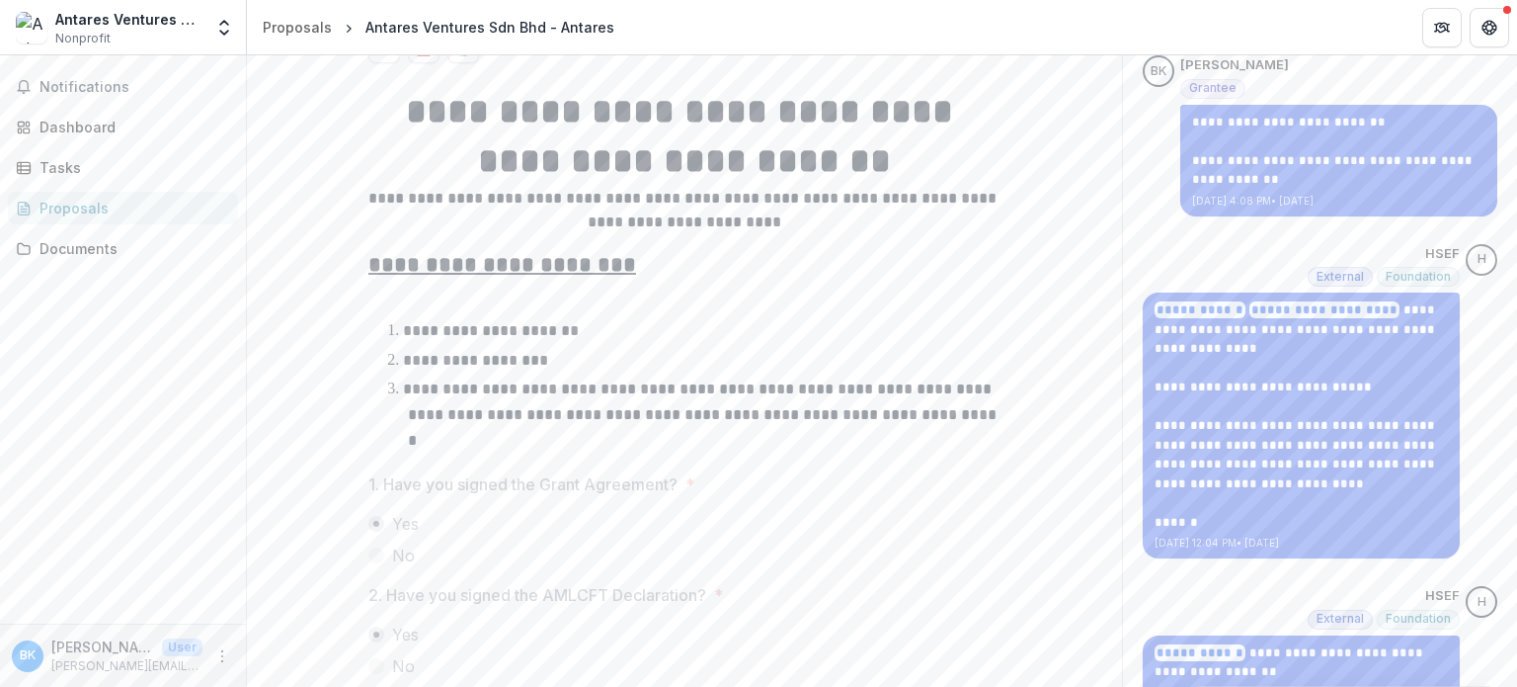
scroll to position [406, 0]
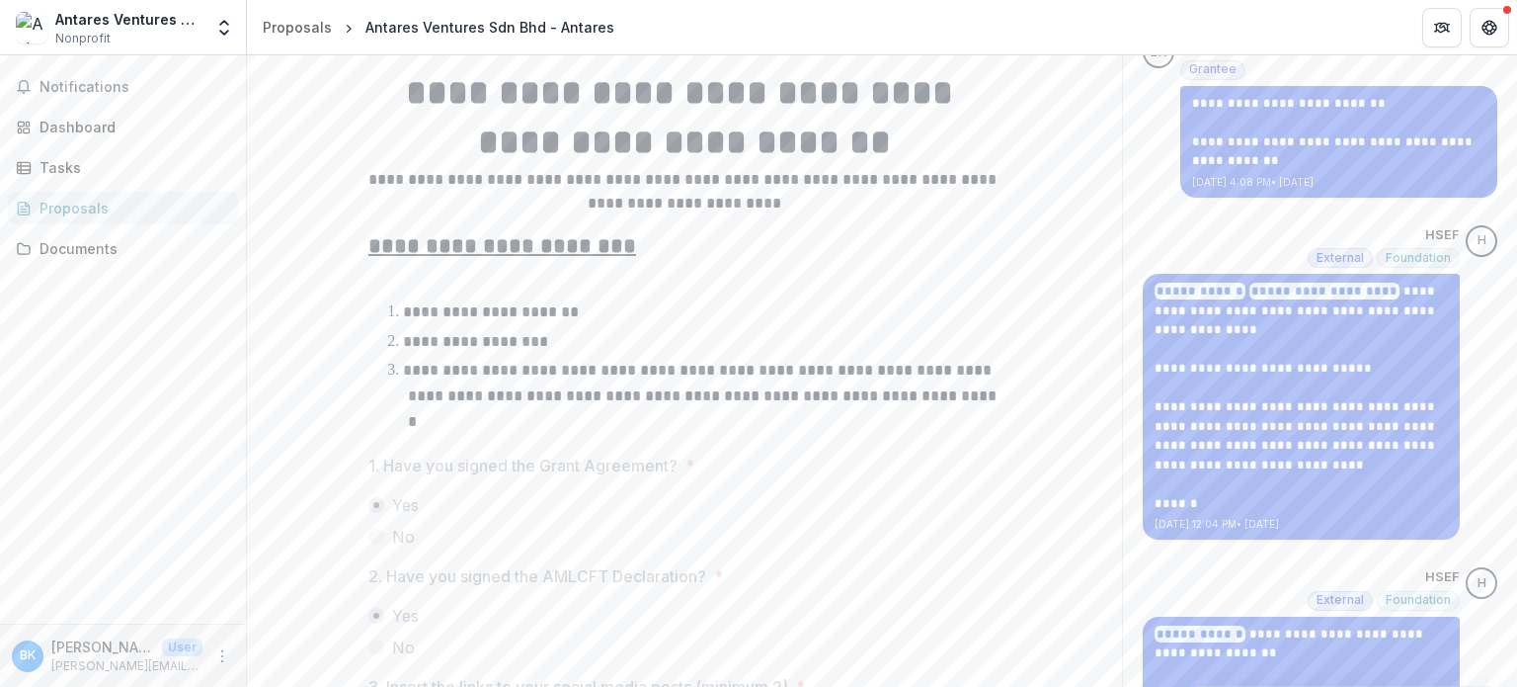
drag, startPoint x: 1516, startPoint y: 261, endPoint x: 1505, endPoint y: 296, distance: 37.5
click at [1505, 296] on div "**********" at bounding box center [882, 370] width 1270 height 631
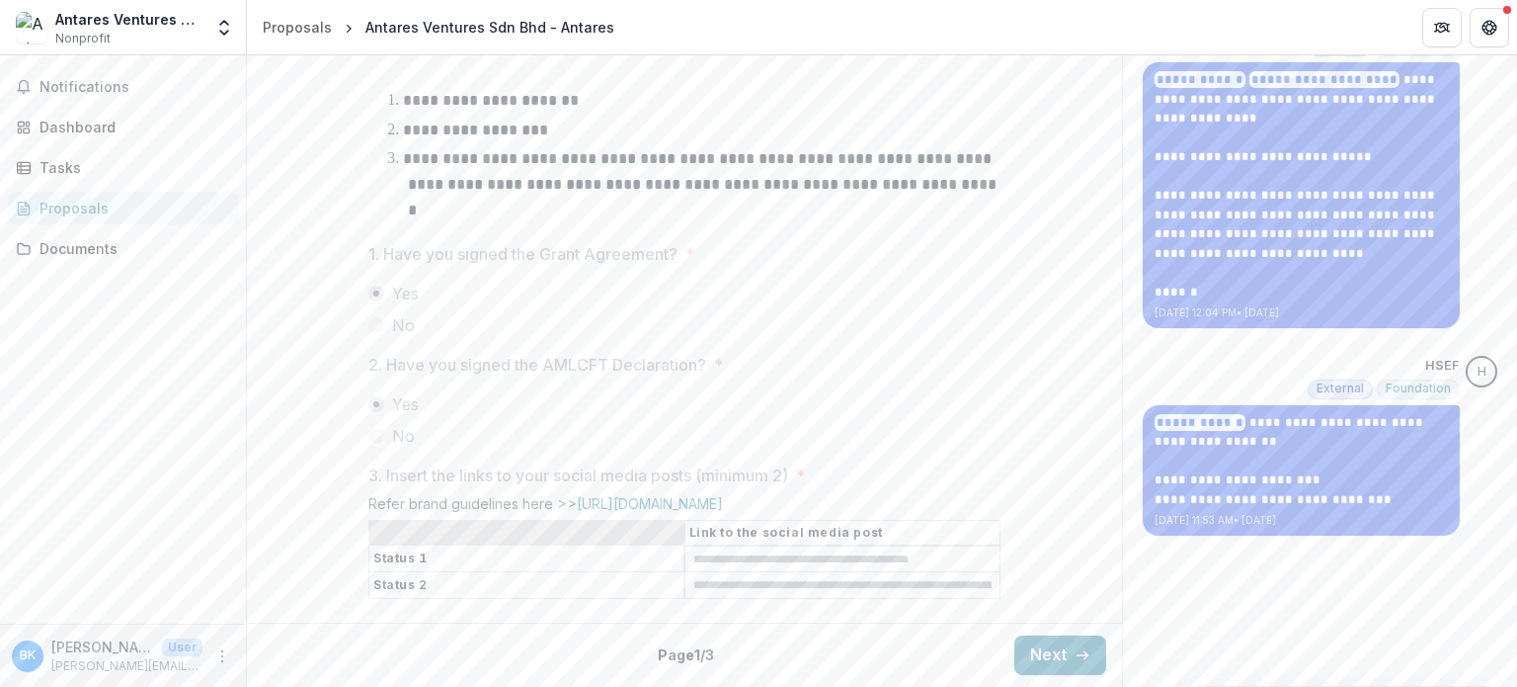
scroll to position [676, 0]
